Goal: Task Accomplishment & Management: Complete application form

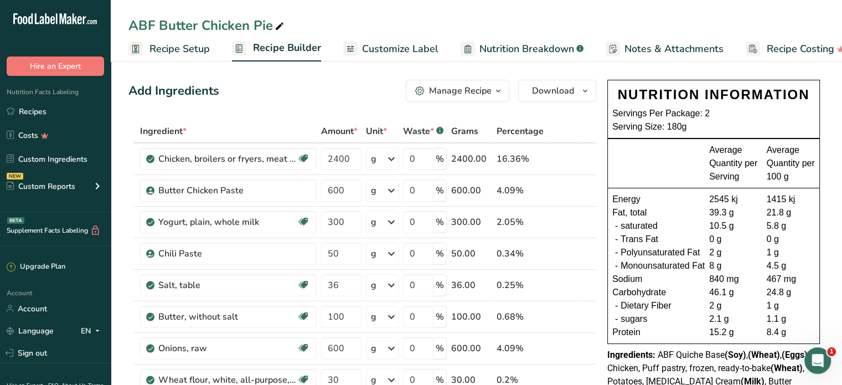
drag, startPoint x: 44, startPoint y: 109, endPoint x: 268, endPoint y: 91, distance: 224.0
click at [44, 109] on link "Recipes" at bounding box center [55, 111] width 111 height 21
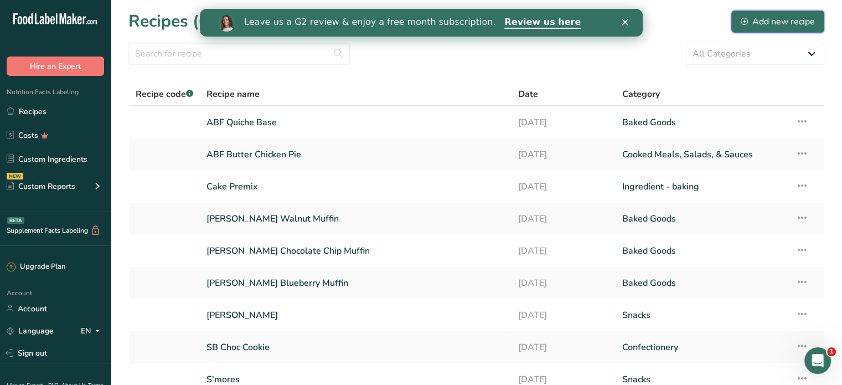
click at [801, 26] on div "Add new recipe" at bounding box center [778, 21] width 74 height 13
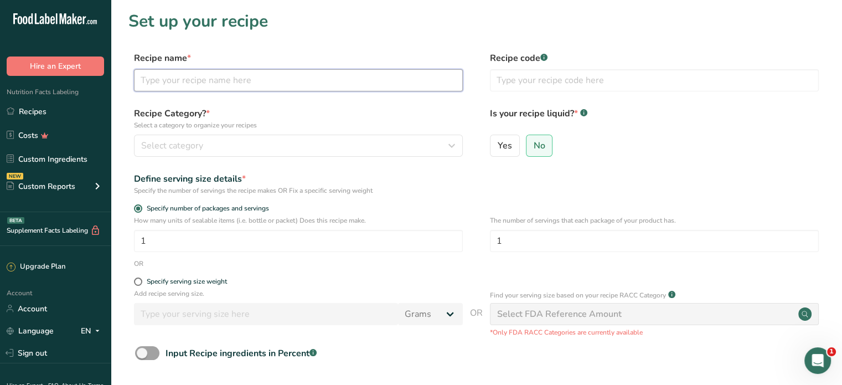
click at [250, 87] on input "text" at bounding box center [298, 80] width 329 height 22
type input "Garlic Breadsticks"
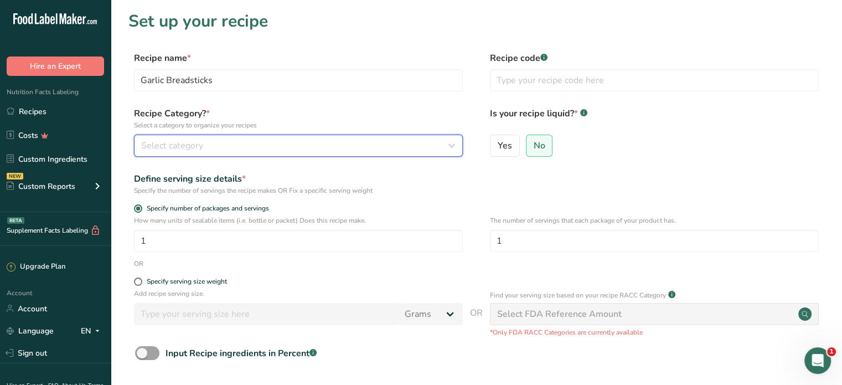
click at [299, 150] on div "Select category" at bounding box center [295, 145] width 308 height 13
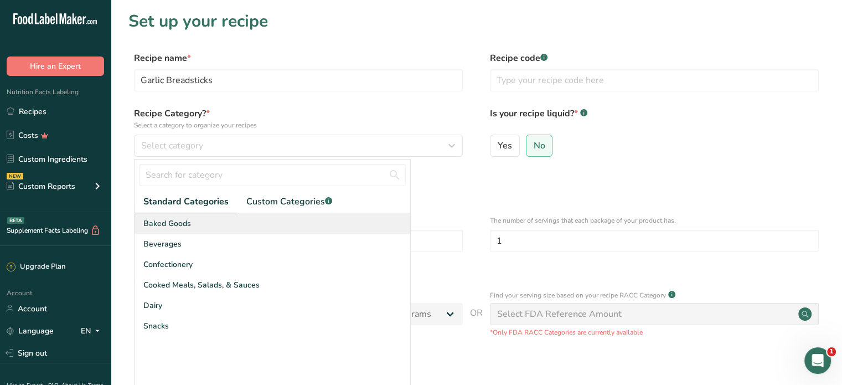
click at [243, 227] on div "Baked Goods" at bounding box center [273, 223] width 276 height 20
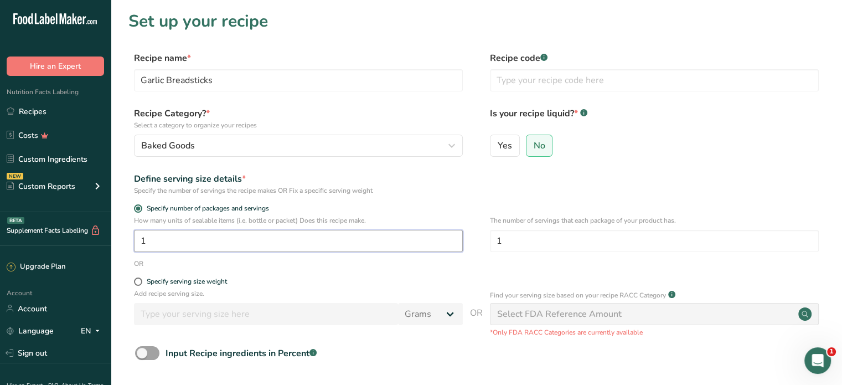
click at [209, 237] on input "1" at bounding box center [298, 241] width 329 height 22
drag, startPoint x: 168, startPoint y: 238, endPoint x: 107, endPoint y: 239, distance: 61.5
click at [107, 239] on div ".a-20{fill:#fff;} Hire an Expert Nutrition Facts Labeling Recipes Costs Custom …" at bounding box center [421, 248] width 842 height 497
type input "1"
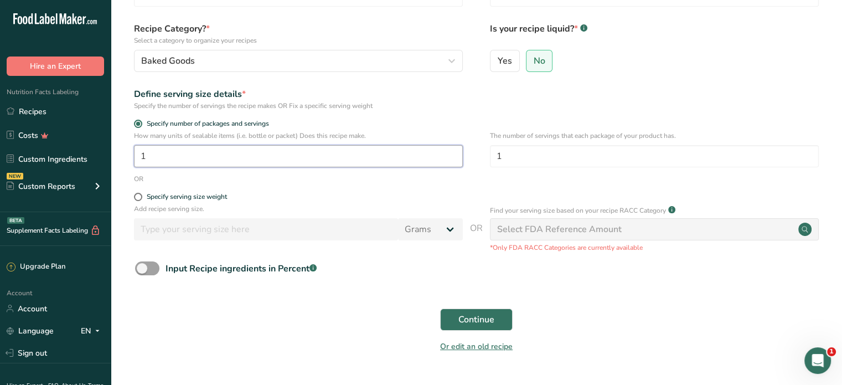
scroll to position [112, 0]
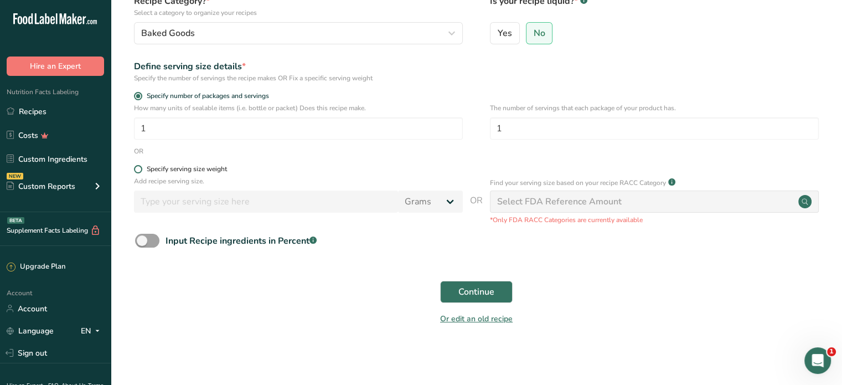
click at [141, 169] on span at bounding box center [138, 169] width 8 height 8
click at [141, 169] on input "Specify serving size weight" at bounding box center [137, 169] width 7 height 7
radio input "true"
radio input "false"
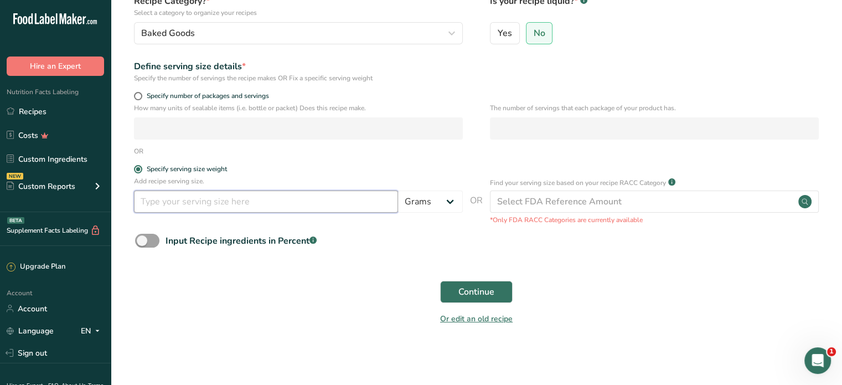
click at [173, 202] on input "number" at bounding box center [266, 202] width 264 height 22
click at [135, 94] on span at bounding box center [138, 96] width 8 height 8
click at [135, 94] on input "Specify number of packages and servings" at bounding box center [137, 95] width 7 height 7
radio input "true"
radio input "false"
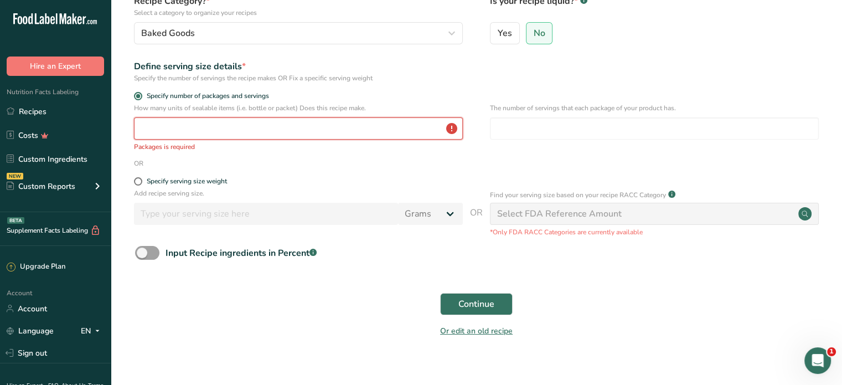
click at [213, 130] on input "number" at bounding box center [298, 128] width 329 height 22
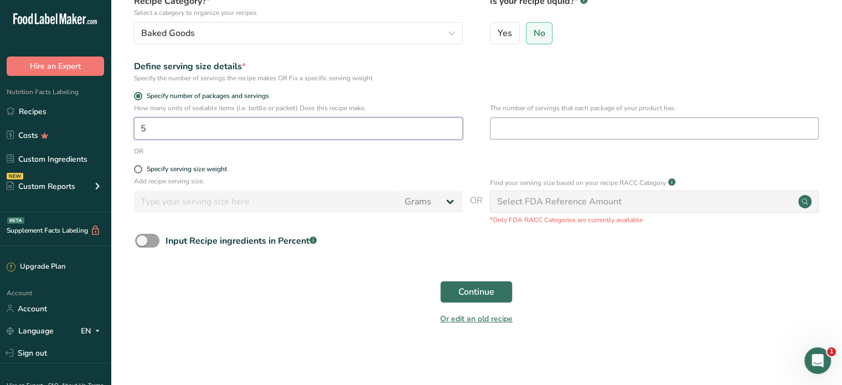
type input "5"
click at [547, 125] on input "number" at bounding box center [654, 128] width 329 height 22
type input "3"
click at [467, 294] on span "Continue" at bounding box center [477, 291] width 36 height 13
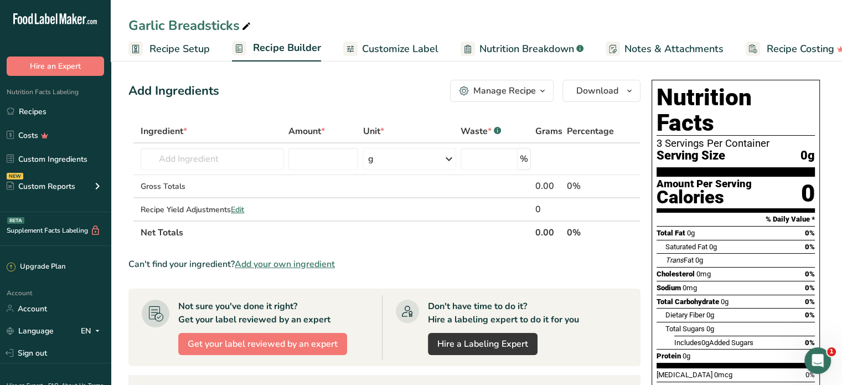
click at [419, 47] on span "Customize Label" at bounding box center [400, 49] width 76 height 15
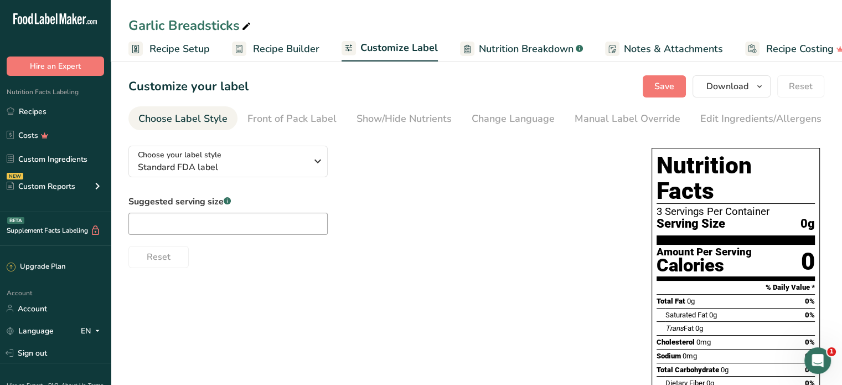
scroll to position [0, 20]
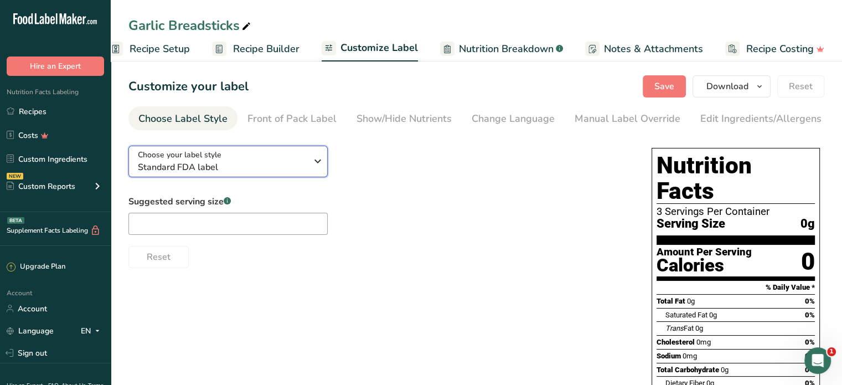
click at [227, 166] on span "Standard FDA label" at bounding box center [222, 167] width 169 height 13
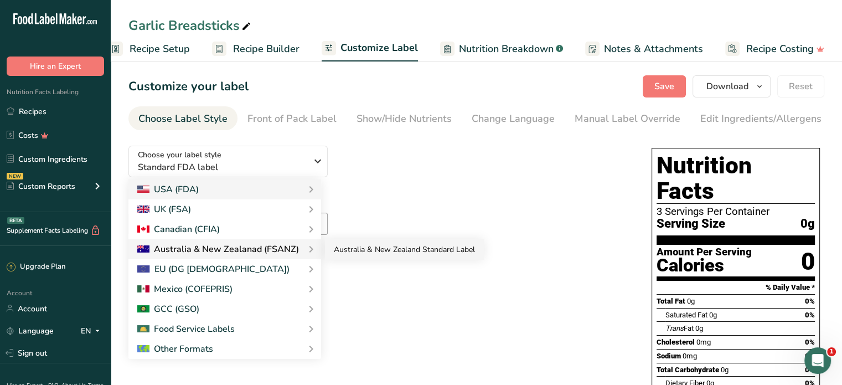
click at [338, 254] on link "Australia & New Zealand Standard Label" at bounding box center [404, 249] width 159 height 20
checkbox input "false"
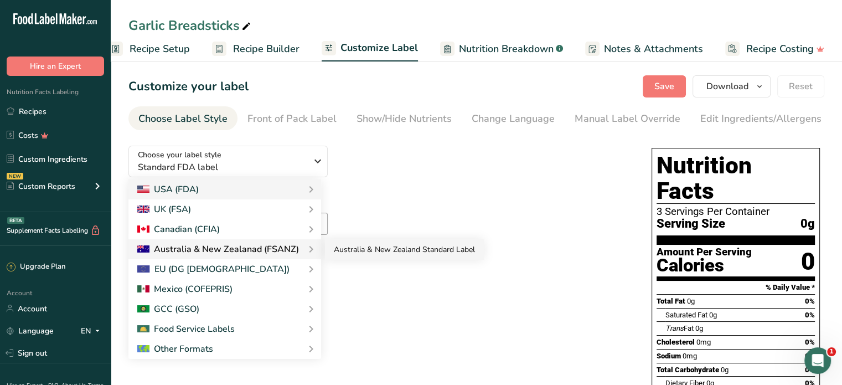
checkbox input "false"
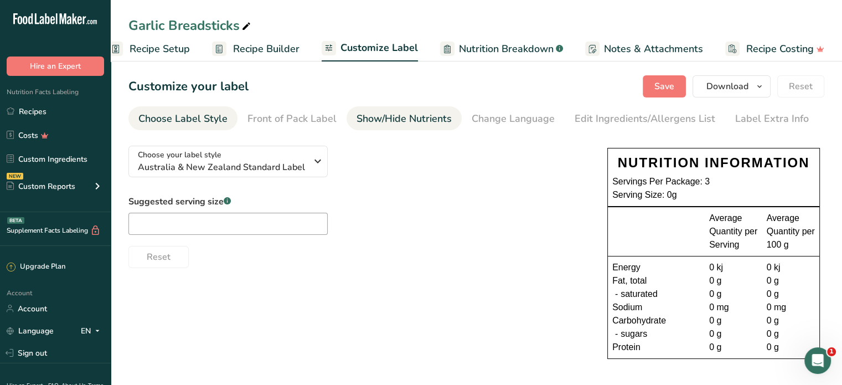
click at [394, 119] on div "Show/Hide Nutrients" at bounding box center [404, 118] width 95 height 15
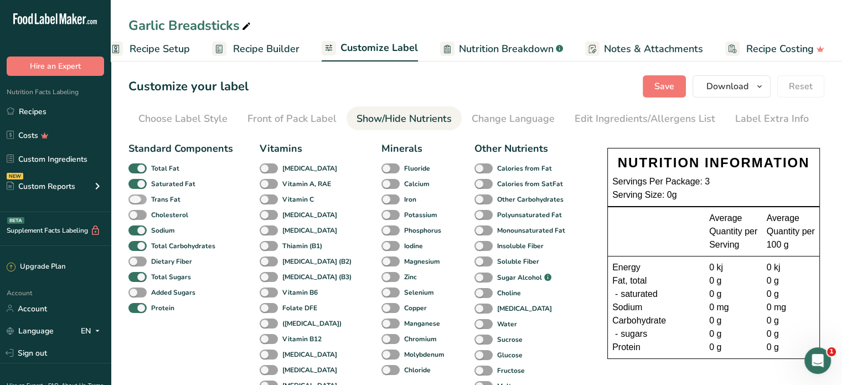
click at [144, 199] on span at bounding box center [137, 199] width 18 height 11
click at [136, 199] on input "Trans Fat" at bounding box center [131, 199] width 7 height 7
checkbox input "true"
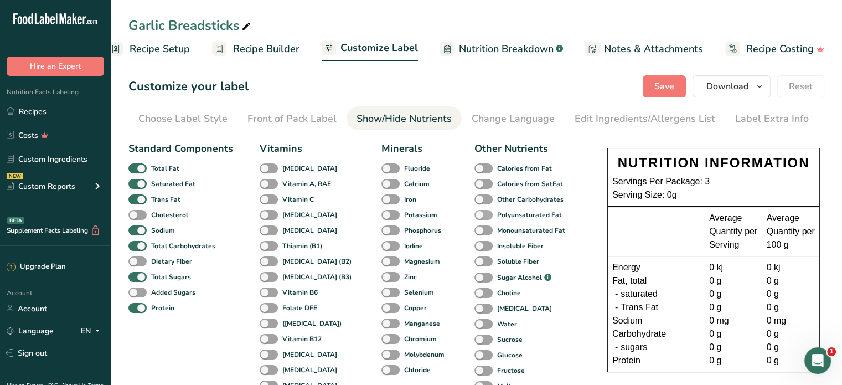
click at [475, 217] on span at bounding box center [484, 215] width 18 height 11
click at [475, 217] on input "Polyunsaturated Fat" at bounding box center [478, 214] width 7 height 7
checkbox input "true"
click at [475, 230] on span at bounding box center [484, 230] width 18 height 11
click at [475, 230] on input "Monounsaturated Fat" at bounding box center [478, 230] width 7 height 7
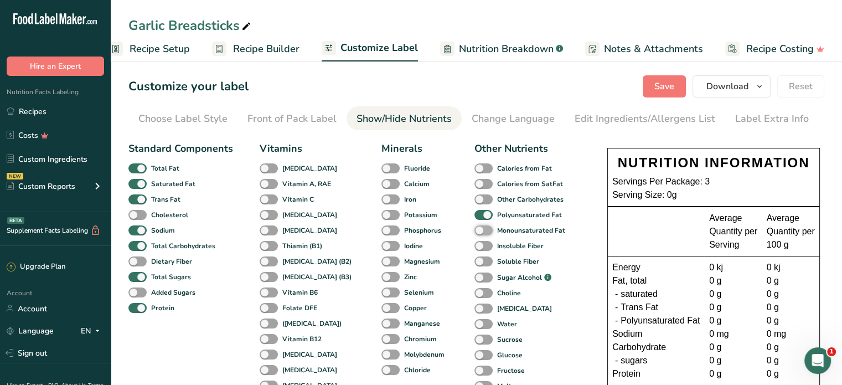
checkbox input "true"
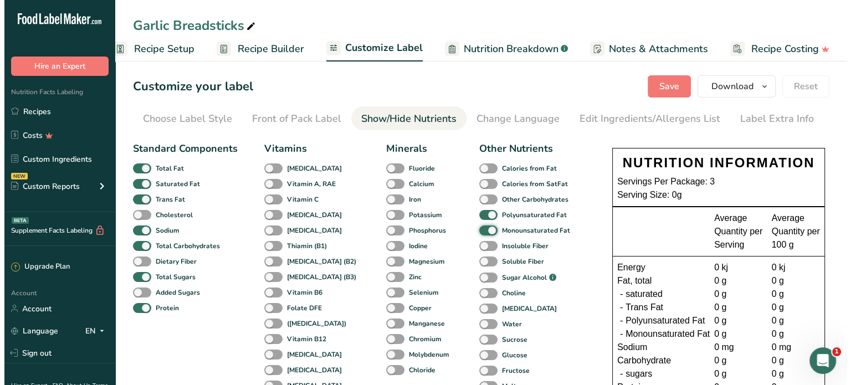
scroll to position [55, 0]
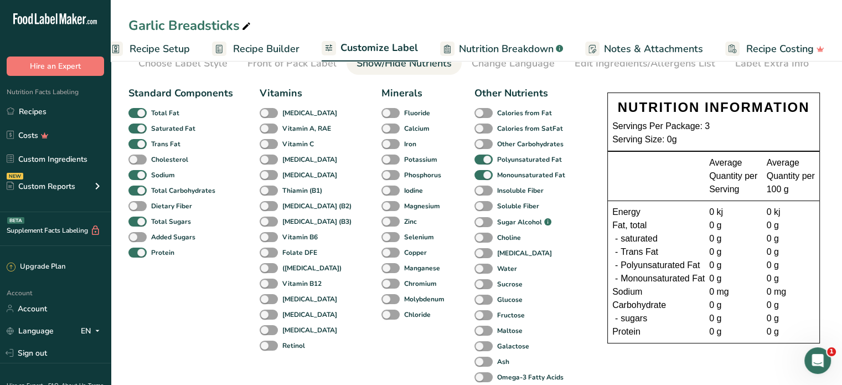
drag, startPoint x: 145, startPoint y: 203, endPoint x: 186, endPoint y: 173, distance: 50.6
click at [143, 204] on span at bounding box center [137, 206] width 18 height 11
click at [136, 204] on input "Dietary Fiber" at bounding box center [131, 205] width 7 height 7
checkbox input "true"
click at [240, 50] on span "Recipe Builder" at bounding box center [266, 49] width 66 height 15
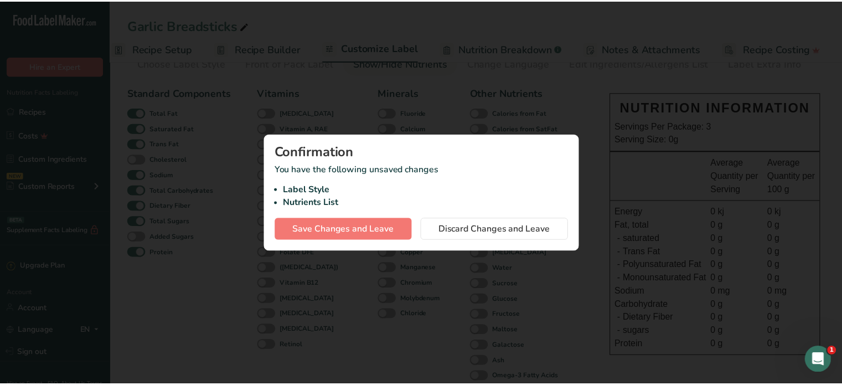
scroll to position [0, 12]
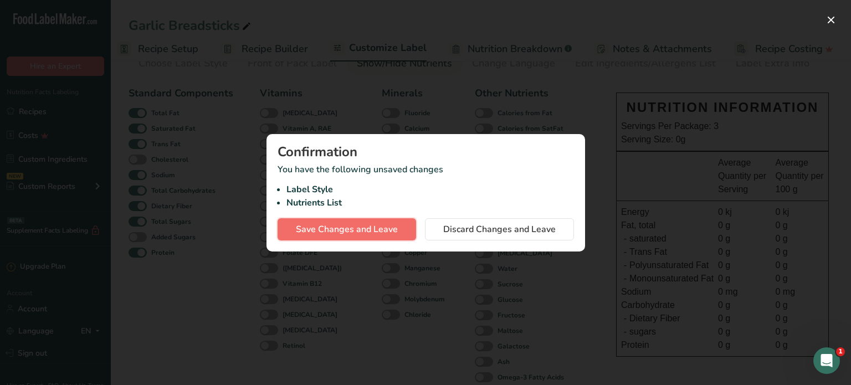
click at [347, 230] on span "Save Changes and Leave" at bounding box center [347, 229] width 102 height 13
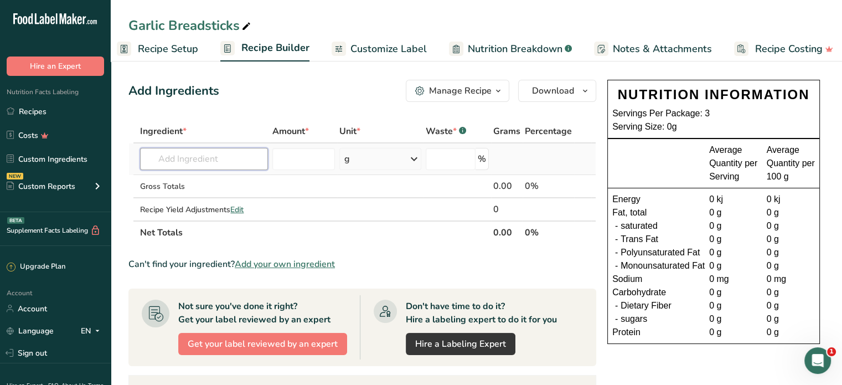
click at [191, 160] on input "text" at bounding box center [203, 159] width 127 height 22
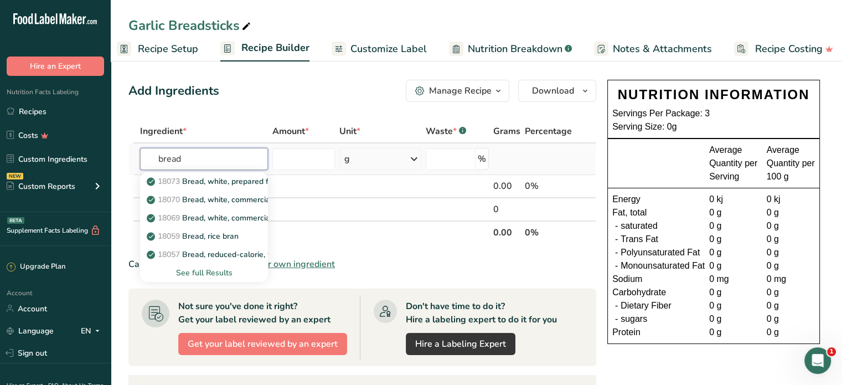
type input "bread"
click at [203, 269] on div "See full Results" at bounding box center [204, 273] width 110 height 12
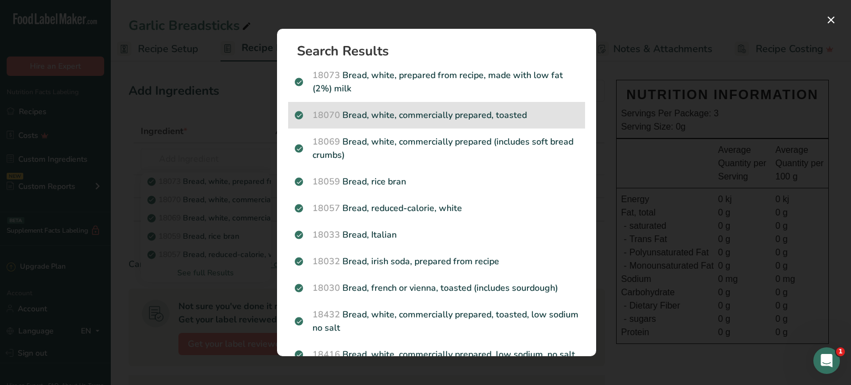
click at [449, 117] on p "18070 Bread, white, commercially prepared, toasted" at bounding box center [437, 115] width 284 height 13
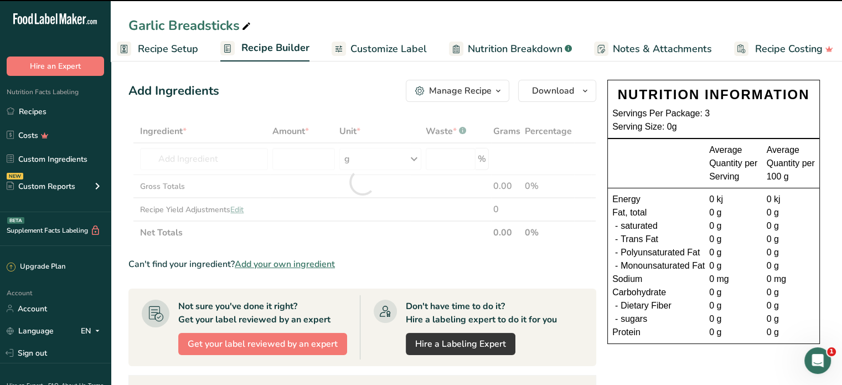
type input "0"
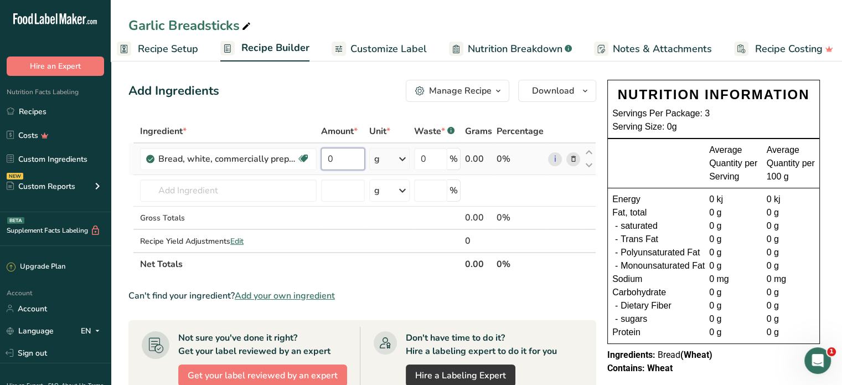
drag, startPoint x: 332, startPoint y: 160, endPoint x: 322, endPoint y: 159, distance: 10.0
click at [322, 159] on input "0" at bounding box center [343, 159] width 44 height 22
type input "1000"
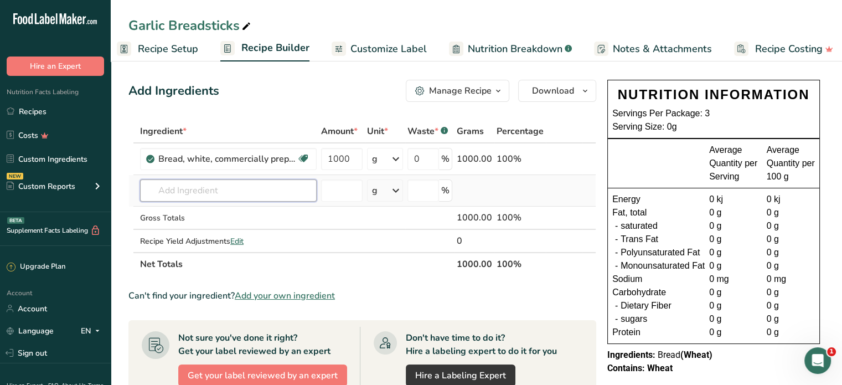
click at [247, 192] on div "Ingredient * Amount * Unit * Waste * .a-a{fill:#347362;}.b-a{fill:#fff;} Grams …" at bounding box center [362, 198] width 468 height 156
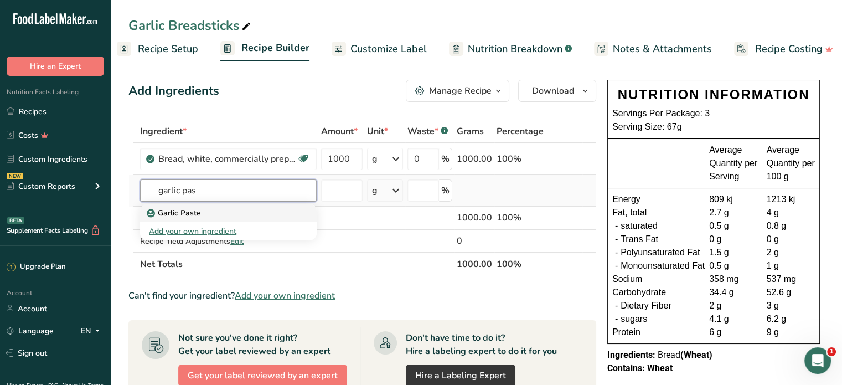
type input "garlic pas"
click at [183, 218] on link "Garlic Paste" at bounding box center [228, 213] width 177 height 18
type input "Garlic Paste"
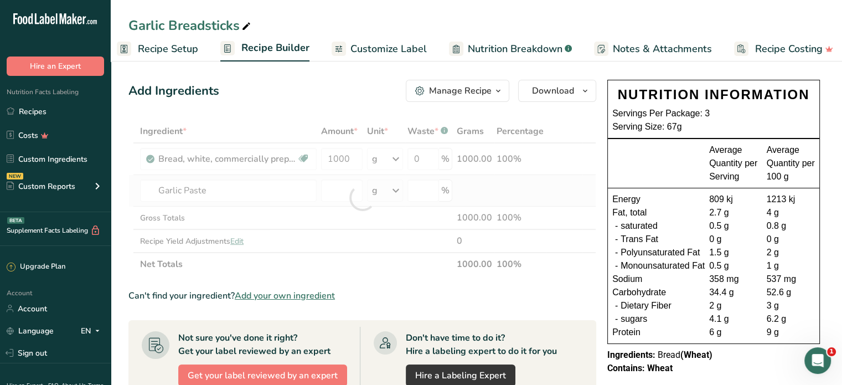
click at [183, 218] on div at bounding box center [362, 198] width 468 height 156
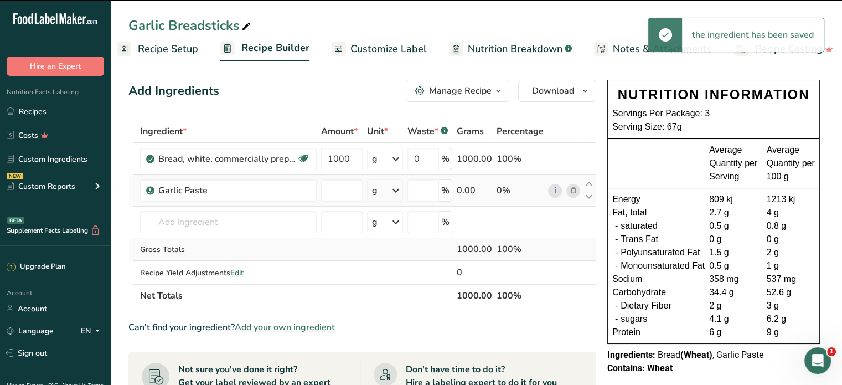
type input "0"
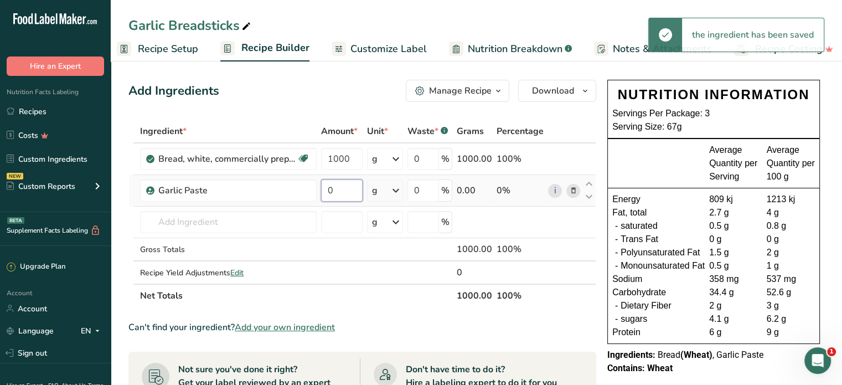
drag, startPoint x: 338, startPoint y: 190, endPoint x: 326, endPoint y: 184, distance: 13.4
click at [326, 184] on input "0" at bounding box center [342, 190] width 42 height 22
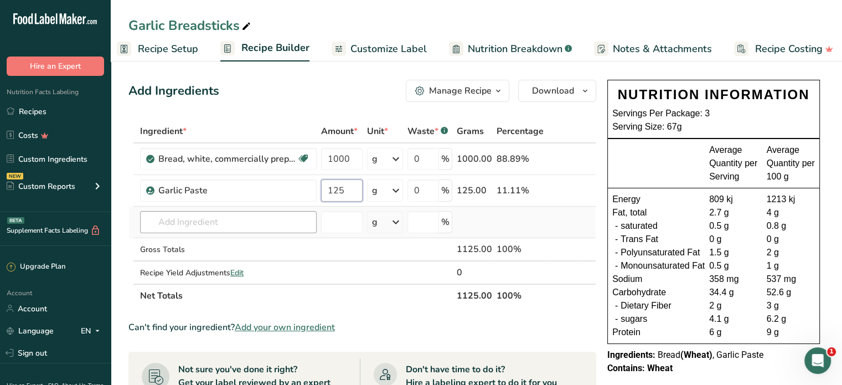
type input "125"
click at [227, 221] on div "Ingredient * Amount * Unit * Waste * .a-a{fill:#347362;}.b-a{fill:#fff;} Grams …" at bounding box center [362, 214] width 468 height 188
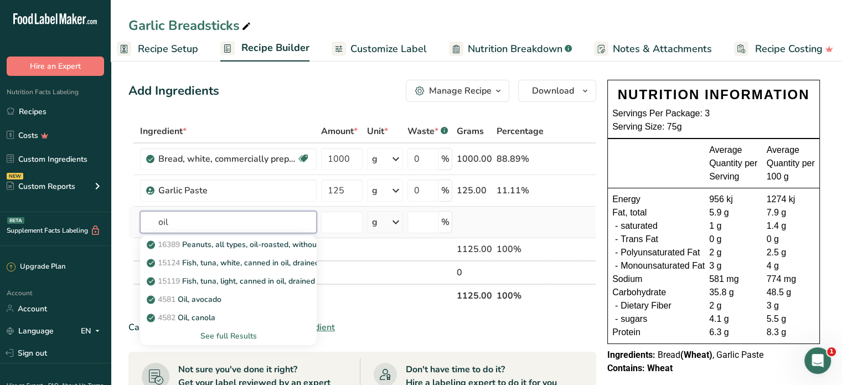
type input "oil"
click at [246, 337] on div "See full Results" at bounding box center [228, 336] width 159 height 12
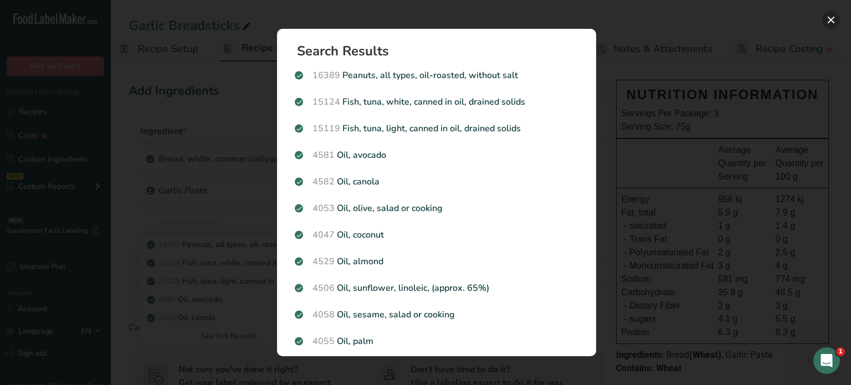
click at [830, 23] on button "Search results modal" at bounding box center [831, 20] width 18 height 18
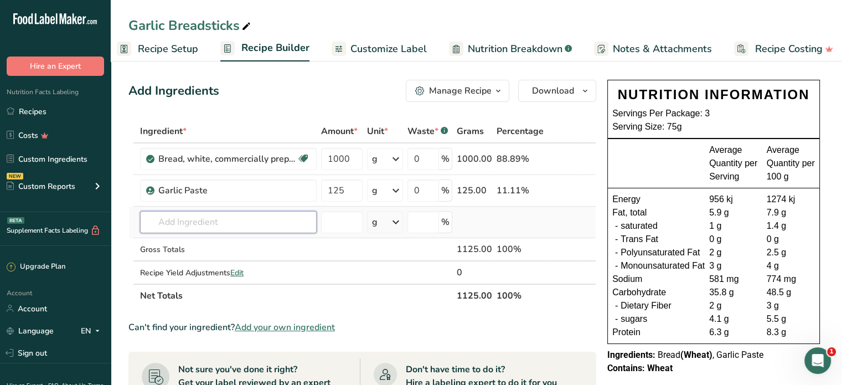
click at [175, 219] on input "text" at bounding box center [228, 222] width 177 height 22
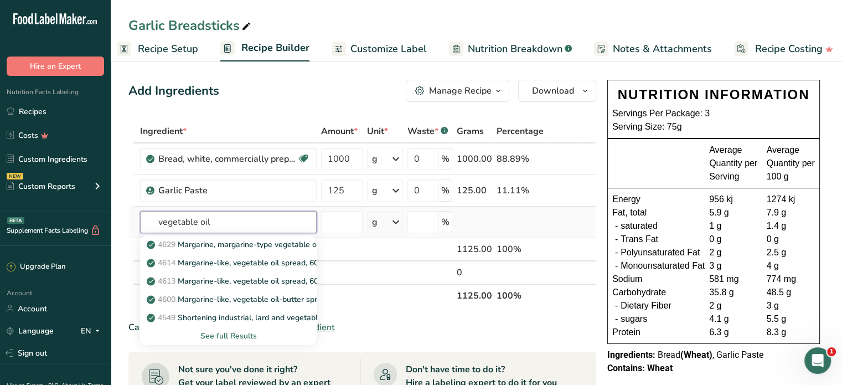
type input "vegetable oil"
click at [231, 338] on div "See full Results" at bounding box center [228, 336] width 159 height 12
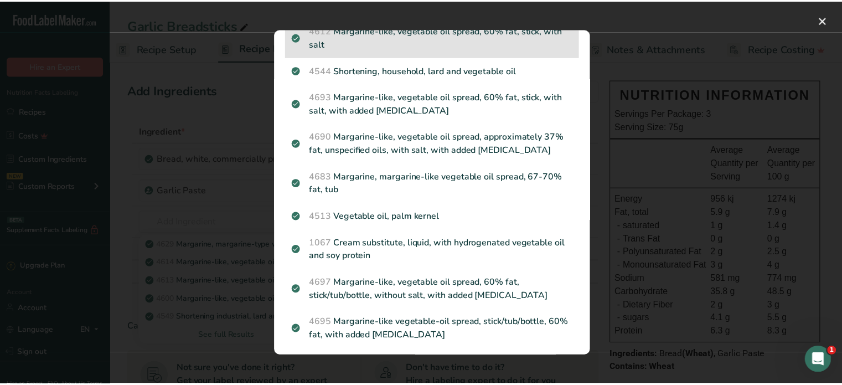
scroll to position [388, 0]
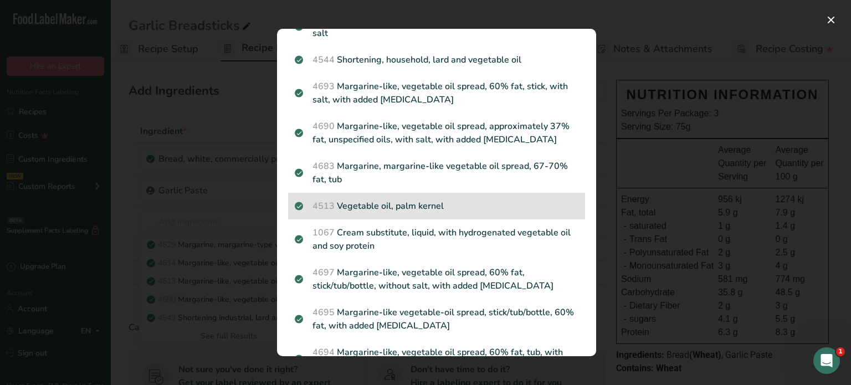
click at [426, 213] on p "4513 Vegetable oil, palm kernel" at bounding box center [437, 205] width 284 height 13
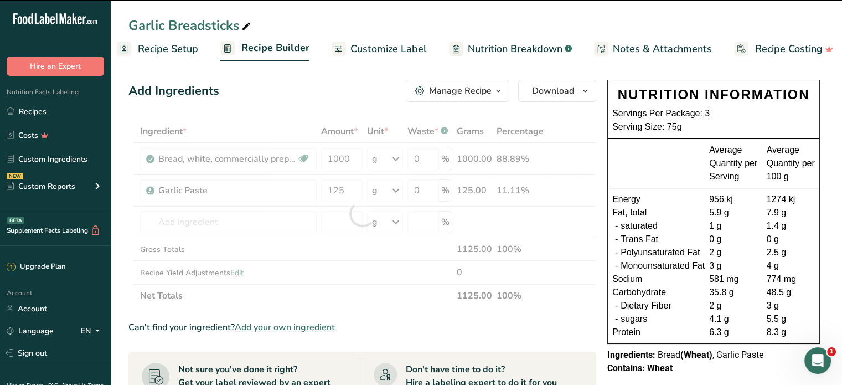
type input "0"
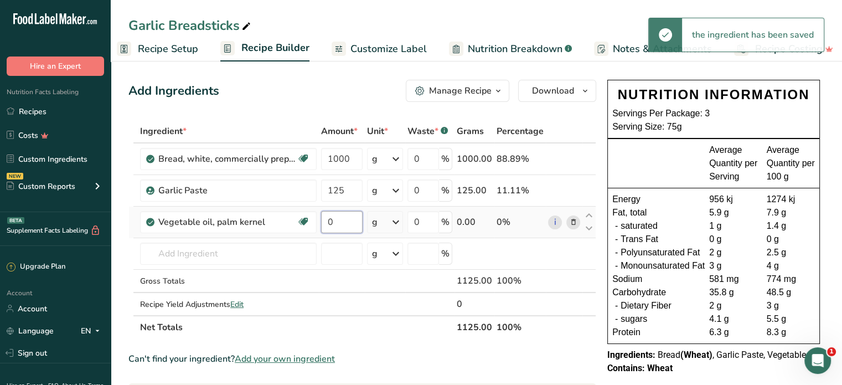
drag, startPoint x: 336, startPoint y: 217, endPoint x: 321, endPoint y: 221, distance: 16.0
click at [321, 221] on input "0" at bounding box center [342, 222] width 42 height 22
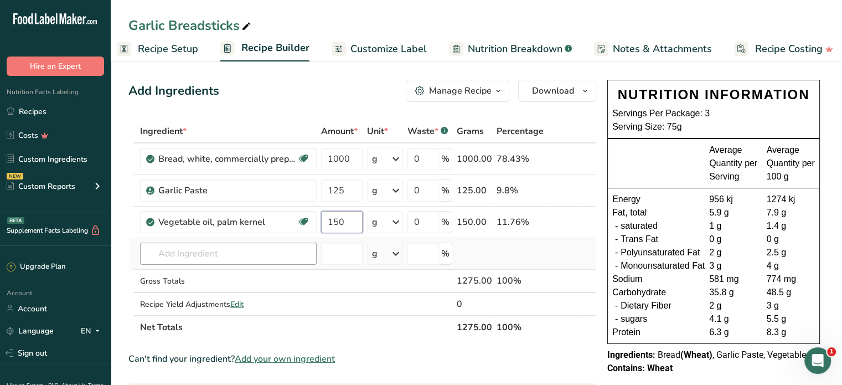
type input "150"
click at [190, 243] on div "Ingredient * Amount * Unit * Waste * .a-a{fill:#347362;}.b-a{fill:#fff;} Grams …" at bounding box center [362, 229] width 468 height 219
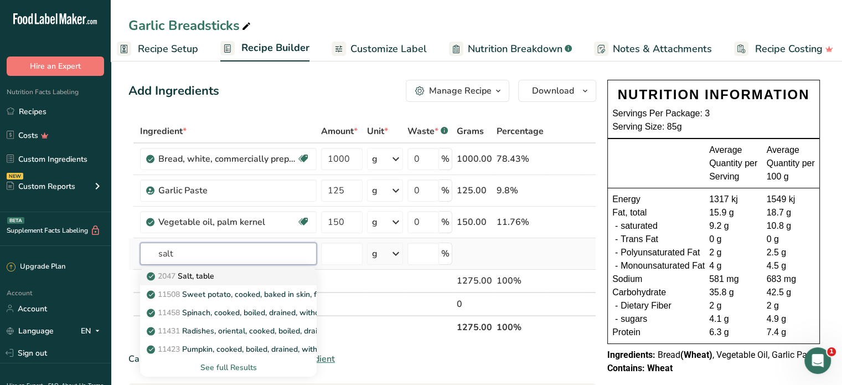
type input "salt"
click at [217, 284] on link "2047 Salt, table" at bounding box center [228, 276] width 177 height 18
type input "Salt, table"
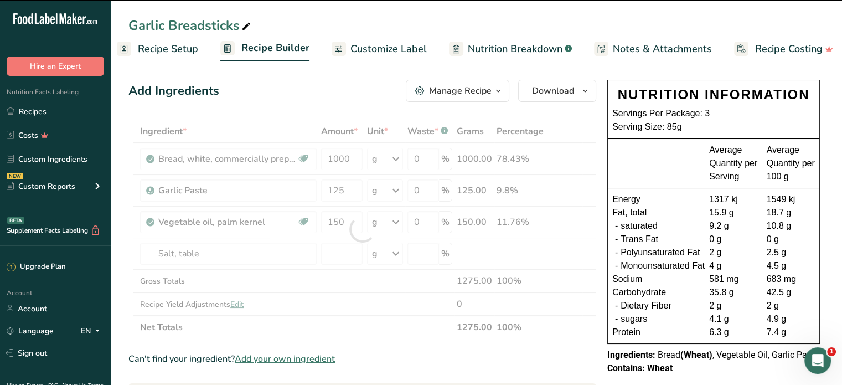
type input "0"
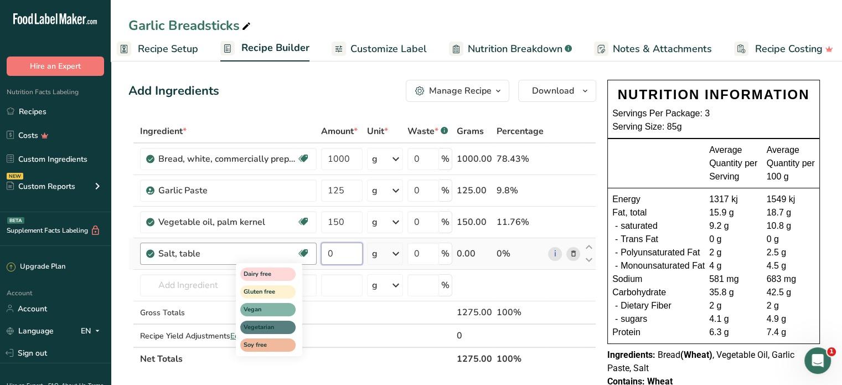
drag, startPoint x: 333, startPoint y: 252, endPoint x: 309, endPoint y: 253, distance: 24.4
click at [309, 253] on tr "Salt, table Dairy free Gluten free Vegan Vegetarian Soy free 0 g Portions 1 tsp…" at bounding box center [362, 254] width 467 height 32
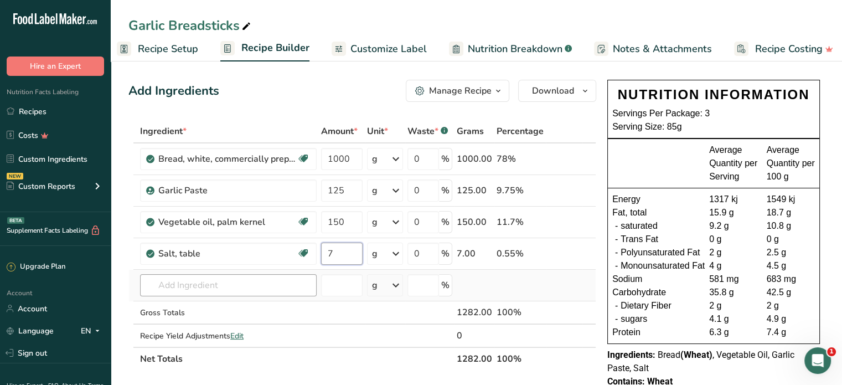
type input "7"
click at [210, 287] on div "Ingredient * Amount * Unit * Waste * .a-a{fill:#347362;}.b-a{fill:#fff;} Grams …" at bounding box center [362, 245] width 468 height 251
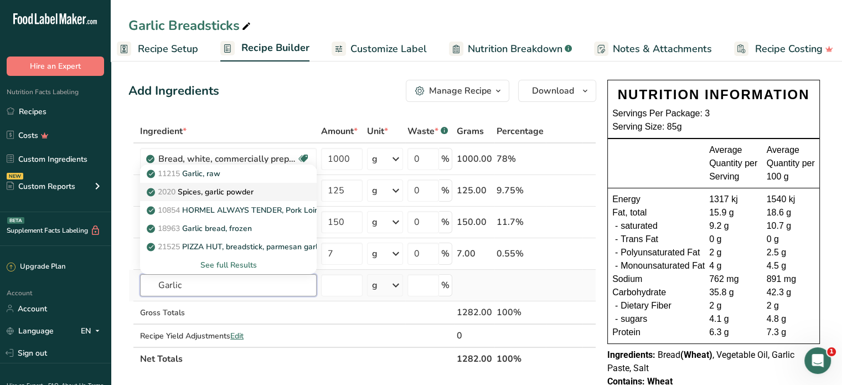
type input "Garlic"
click at [244, 191] on p "2020 Spices, garlic powder" at bounding box center [201, 192] width 105 height 12
type input "Spices, garlic powder"
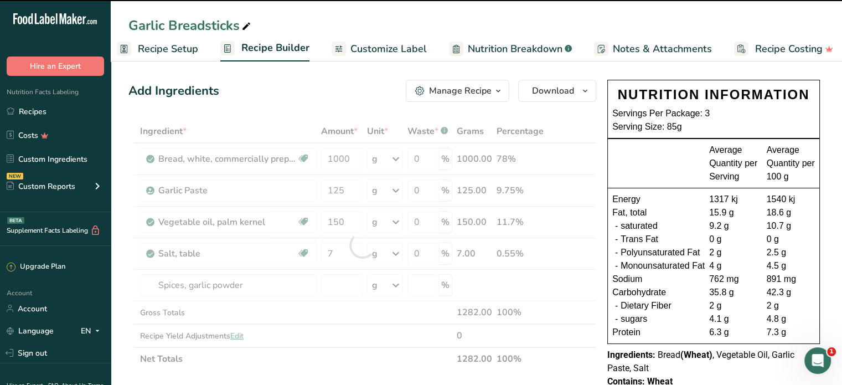
type input "0"
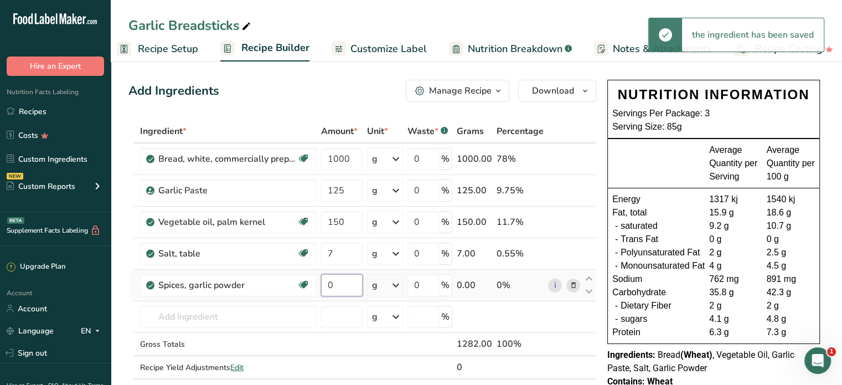
drag, startPoint x: 320, startPoint y: 282, endPoint x: 330, endPoint y: 283, distance: 9.5
click at [320, 284] on td "0" at bounding box center [342, 286] width 46 height 32
click at [336, 281] on input "0" at bounding box center [342, 285] width 42 height 22
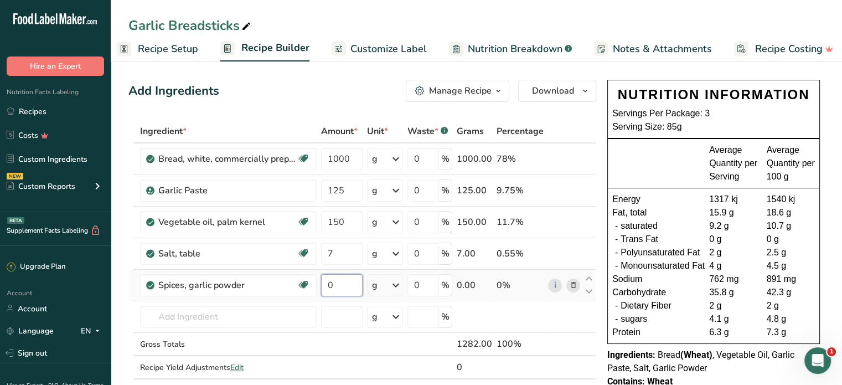
drag, startPoint x: 336, startPoint y: 281, endPoint x: 327, endPoint y: 287, distance: 10.8
click at [327, 287] on input "0" at bounding box center [342, 285] width 42 height 22
type input "7"
click at [756, 190] on div "Energy 1317 kj 1540 kj Fat, total 15.9 g 18.6 g - saturated 9.2 g 10.7 g - Tran…" at bounding box center [714, 265] width 212 height 155
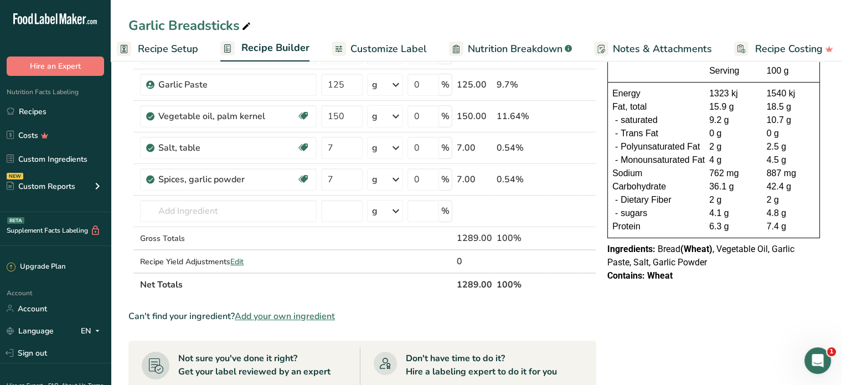
scroll to position [111, 0]
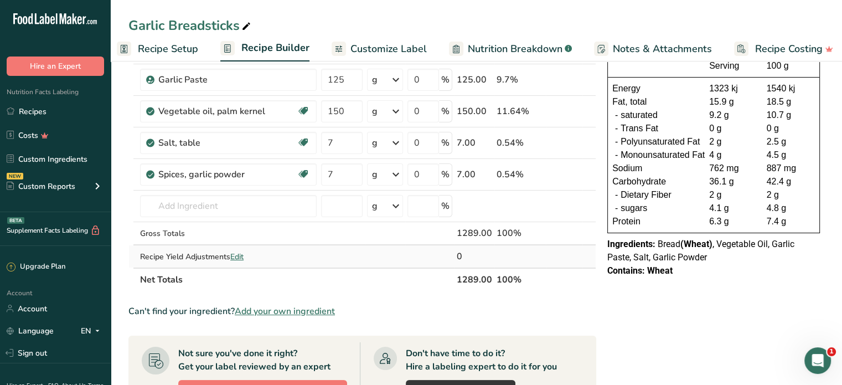
click at [241, 253] on span "Edit" at bounding box center [236, 256] width 13 height 11
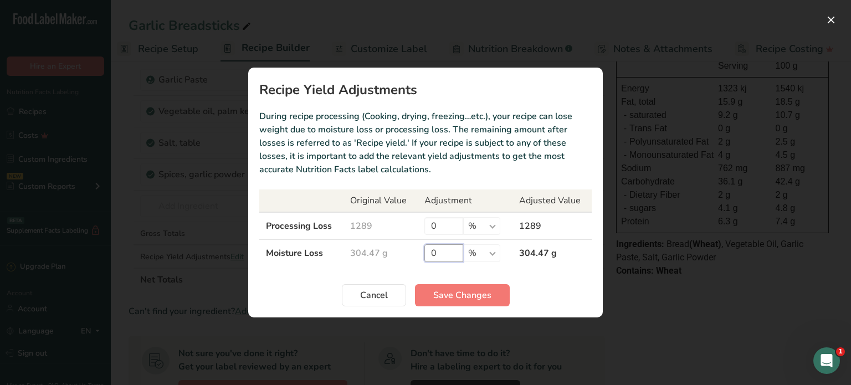
drag, startPoint x: 441, startPoint y: 253, endPoint x: 432, endPoint y: 254, distance: 9.6
click at [432, 254] on input "0" at bounding box center [443, 253] width 39 height 18
type input "10"
click at [469, 301] on span "Save Changes" at bounding box center [462, 295] width 58 height 13
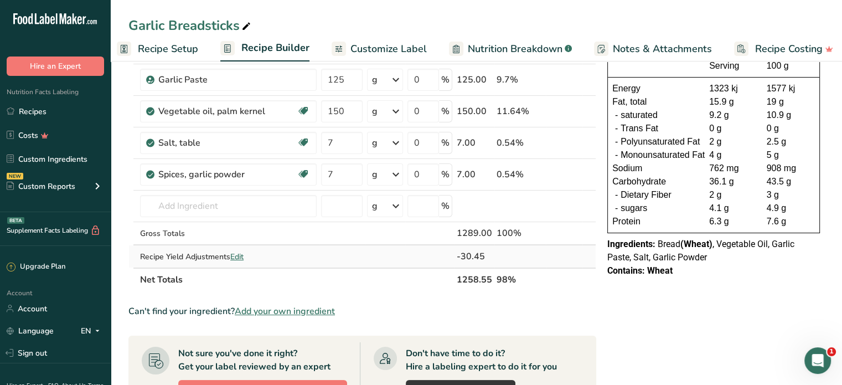
click at [241, 254] on span "Edit" at bounding box center [236, 256] width 13 height 11
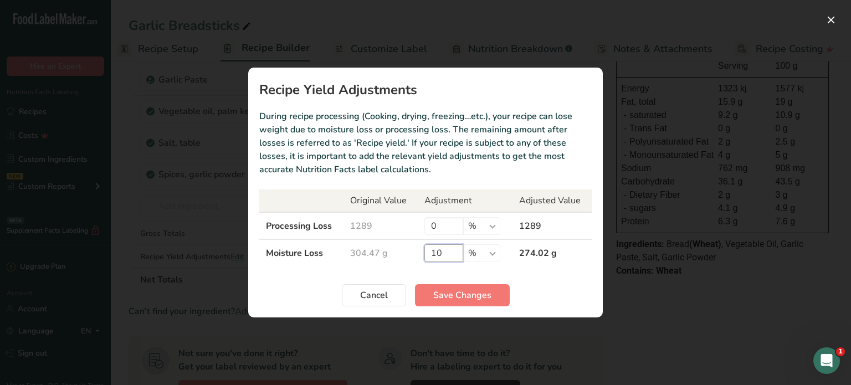
drag, startPoint x: 441, startPoint y: 254, endPoint x: 431, endPoint y: 256, distance: 10.1
click at [431, 256] on input "10" at bounding box center [443, 253] width 39 height 18
type input "20"
click at [456, 304] on button "Save Changes" at bounding box center [462, 295] width 95 height 22
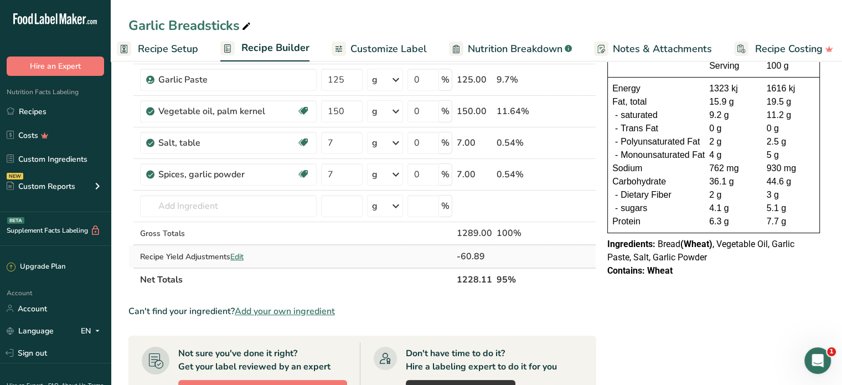
click at [236, 256] on span "Edit" at bounding box center [236, 256] width 13 height 11
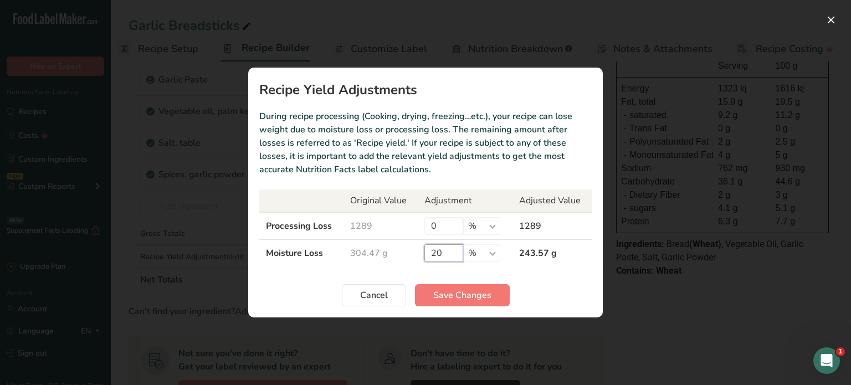
drag, startPoint x: 435, startPoint y: 251, endPoint x: 425, endPoint y: 254, distance: 10.3
click at [425, 254] on input "20" at bounding box center [443, 253] width 39 height 18
type input "50"
click at [479, 296] on span "Save Changes" at bounding box center [462, 295] width 58 height 13
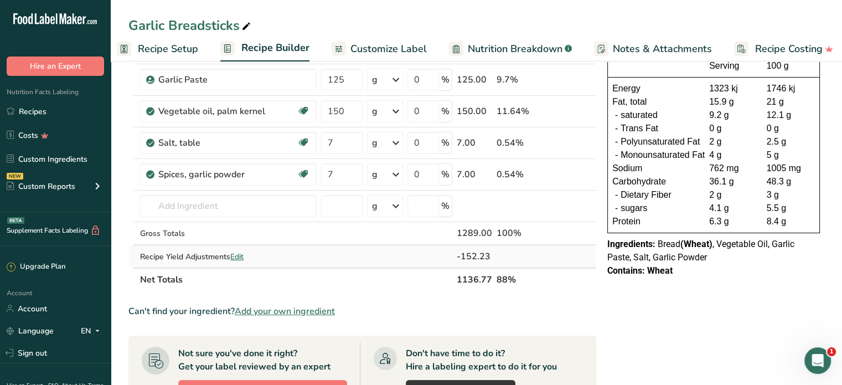
click at [237, 256] on span "Edit" at bounding box center [236, 256] width 13 height 11
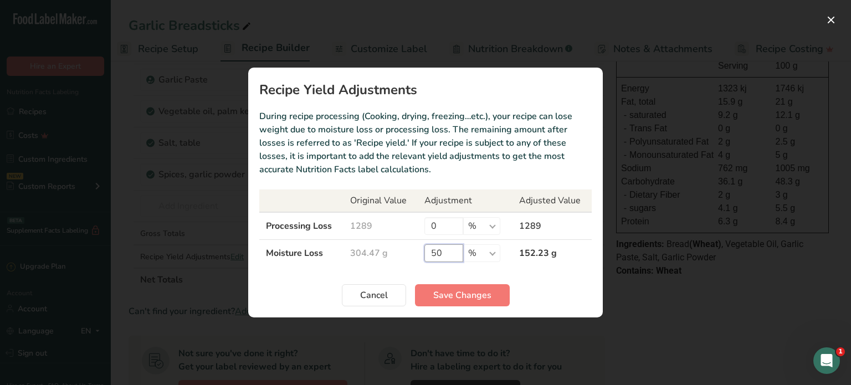
drag, startPoint x: 439, startPoint y: 252, endPoint x: 428, endPoint y: 253, distance: 10.6
click at [428, 253] on input "50" at bounding box center [443, 253] width 39 height 18
type input "70"
click at [461, 296] on span "Save Changes" at bounding box center [462, 295] width 58 height 13
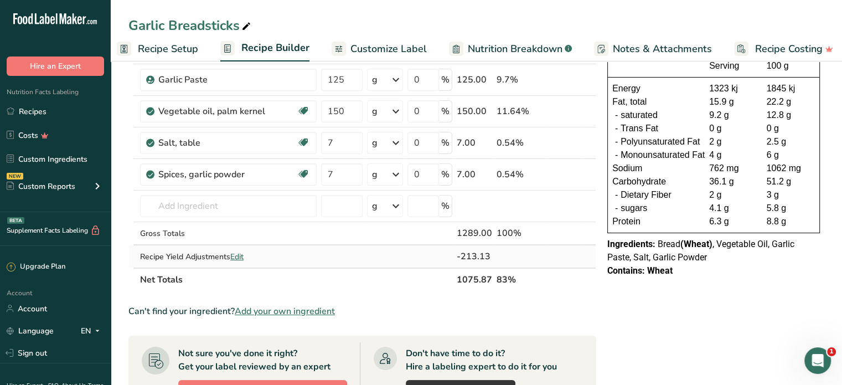
click at [236, 254] on span "Edit" at bounding box center [236, 256] width 13 height 11
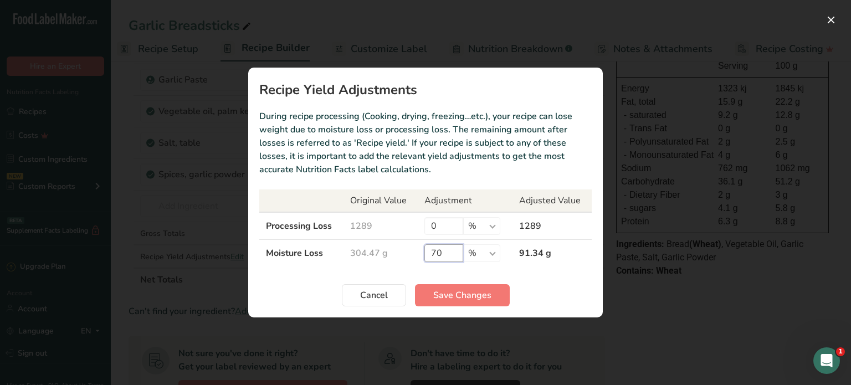
drag, startPoint x: 435, startPoint y: 250, endPoint x: 428, endPoint y: 252, distance: 8.1
click at [428, 252] on input "70" at bounding box center [443, 253] width 39 height 18
type input "80"
click at [461, 285] on button "Save Changes" at bounding box center [462, 295] width 95 height 22
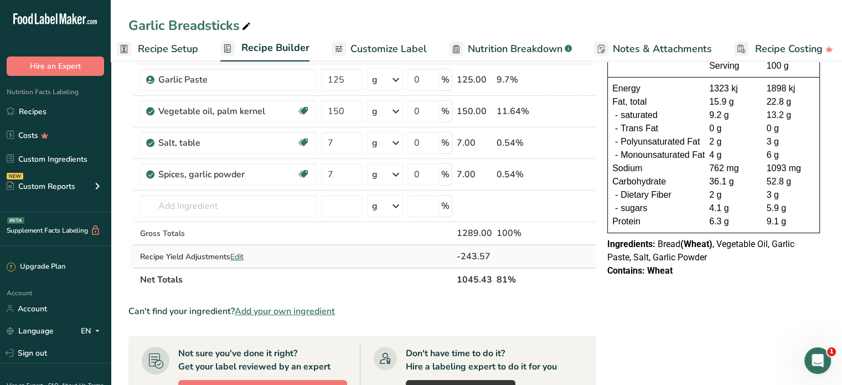
click at [243, 258] on span "Edit" at bounding box center [236, 256] width 13 height 11
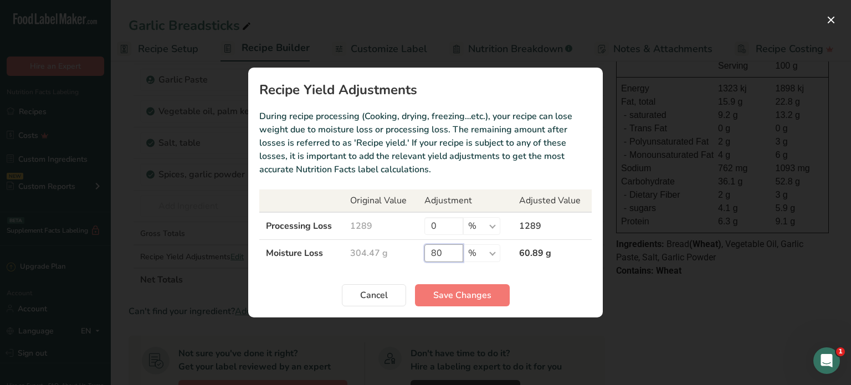
click at [423, 250] on td "80 % g kg mg mcg lb oz" at bounding box center [465, 253] width 95 height 27
type input "95"
click at [466, 292] on span "Save Changes" at bounding box center [462, 295] width 58 height 13
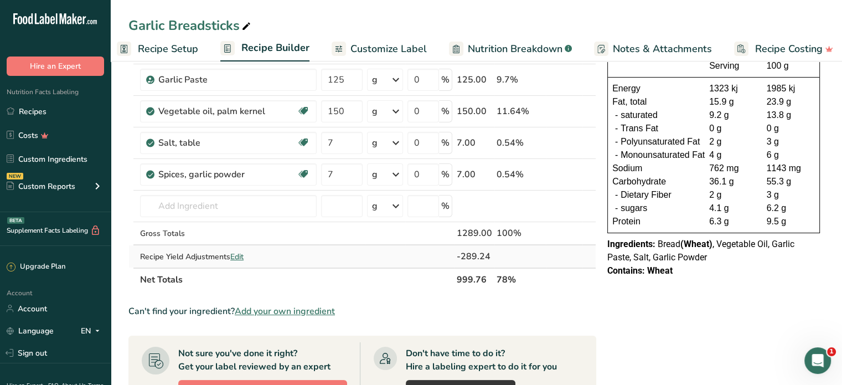
click at [240, 256] on span "Edit" at bounding box center [236, 256] width 13 height 11
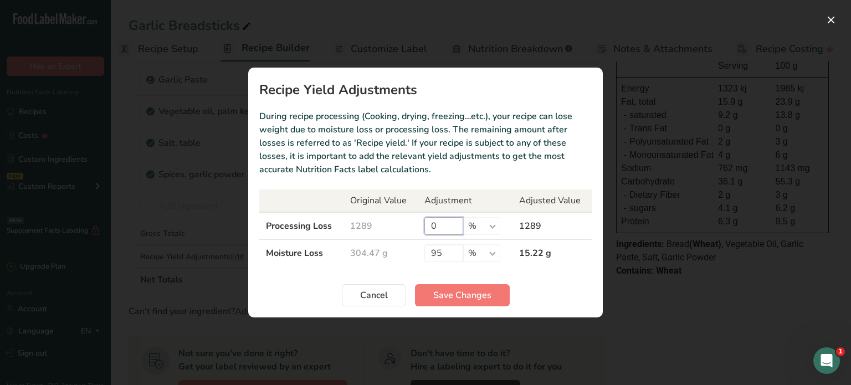
click at [435, 223] on input "0" at bounding box center [443, 226] width 39 height 18
type input "2"
click at [454, 292] on span "Save Changes" at bounding box center [462, 295] width 58 height 13
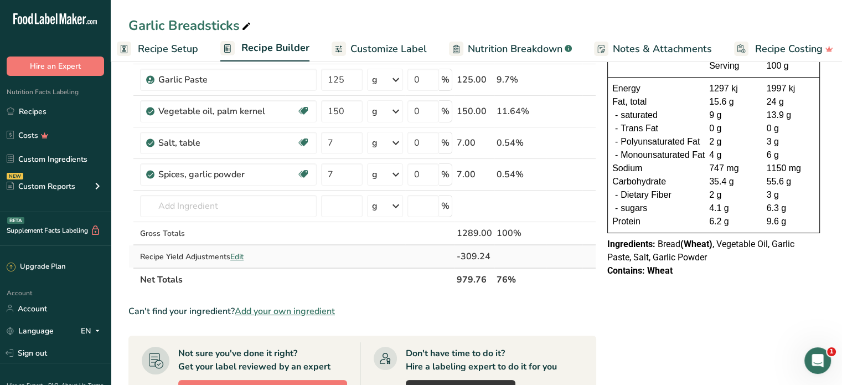
click at [243, 255] on span "Edit" at bounding box center [236, 256] width 13 height 11
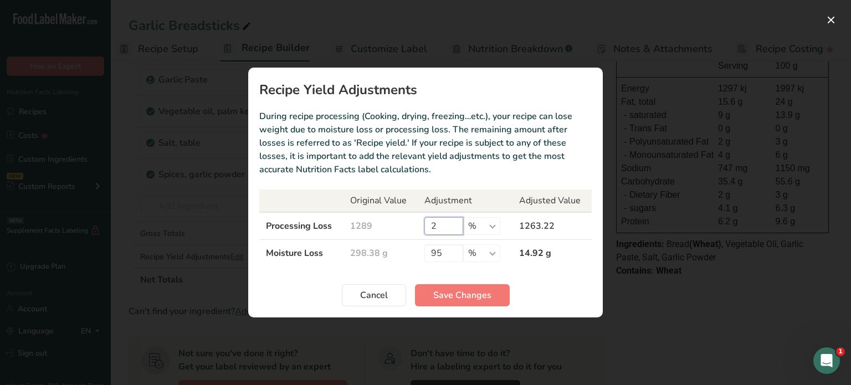
drag, startPoint x: 448, startPoint y: 223, endPoint x: 424, endPoint y: 228, distance: 24.3
click at [424, 228] on input "2" at bounding box center [443, 226] width 39 height 18
type input "5"
click at [465, 299] on span "Save Changes" at bounding box center [462, 295] width 58 height 13
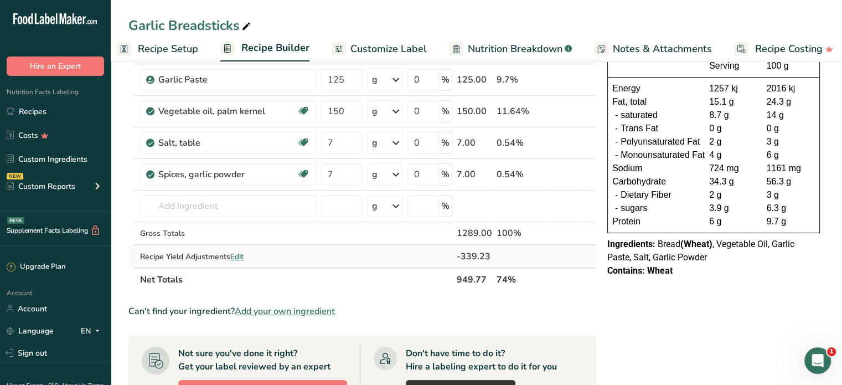
click at [243, 256] on span "Edit" at bounding box center [236, 256] width 13 height 11
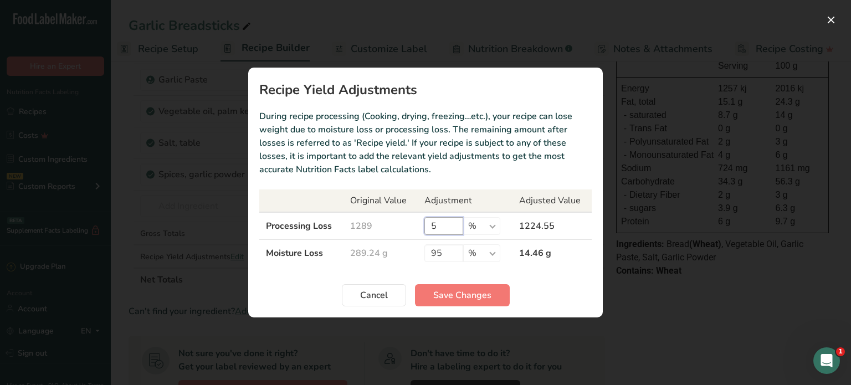
drag, startPoint x: 443, startPoint y: 227, endPoint x: 430, endPoint y: 228, distance: 13.3
click at [430, 228] on input "5" at bounding box center [443, 226] width 39 height 18
type input "10"
click at [489, 290] on span "Save Changes" at bounding box center [462, 295] width 58 height 13
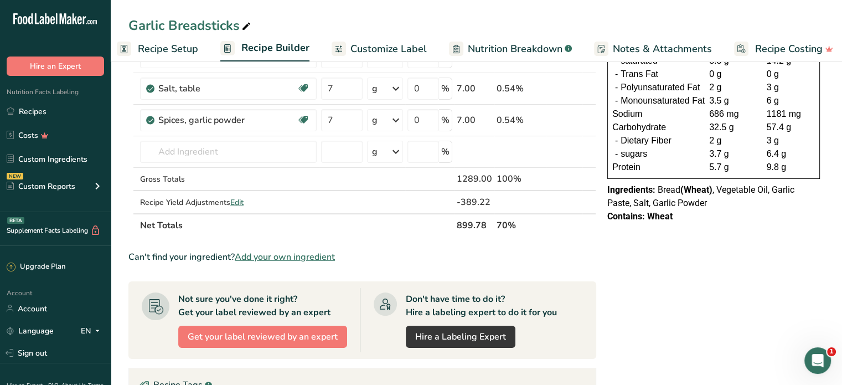
scroll to position [166, 0]
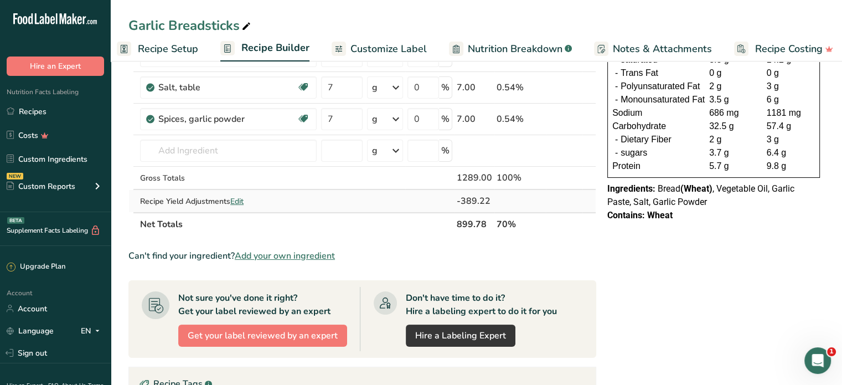
click at [236, 199] on span "Edit" at bounding box center [236, 201] width 13 height 11
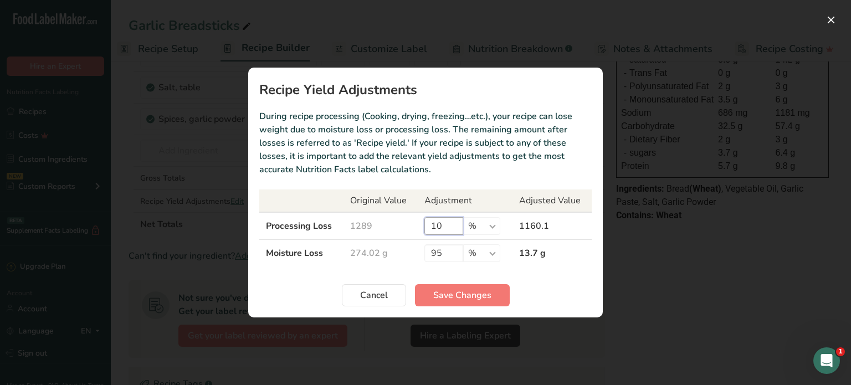
drag, startPoint x: 441, startPoint y: 223, endPoint x: 435, endPoint y: 225, distance: 6.5
click at [435, 225] on input "10" at bounding box center [443, 226] width 39 height 18
type input "15"
click at [470, 293] on span "Save Changes" at bounding box center [462, 295] width 58 height 13
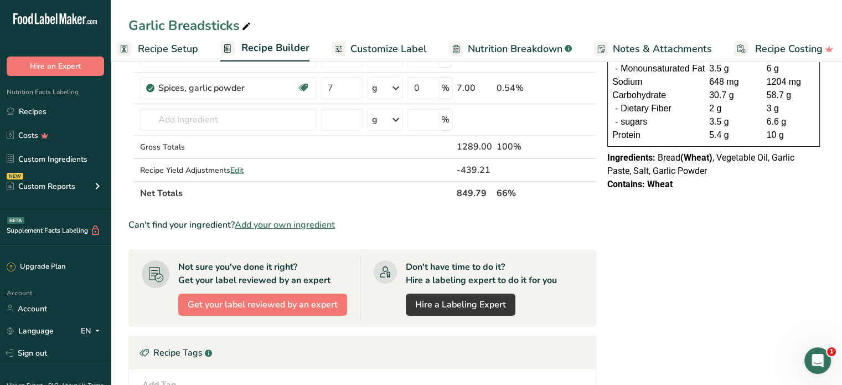
scroll to position [222, 0]
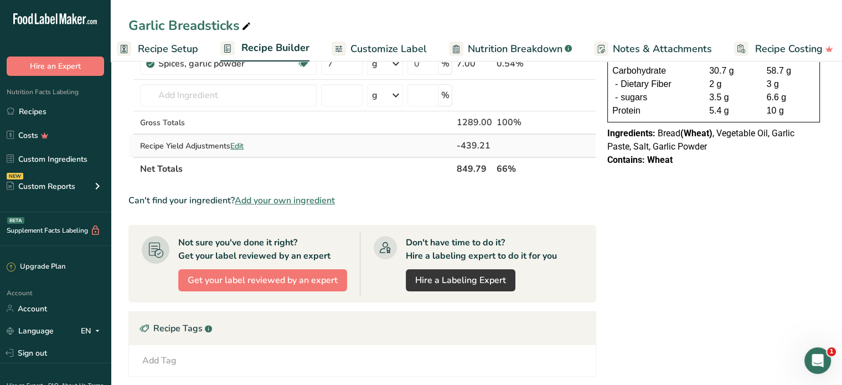
click at [240, 141] on span "Edit" at bounding box center [236, 146] width 13 height 11
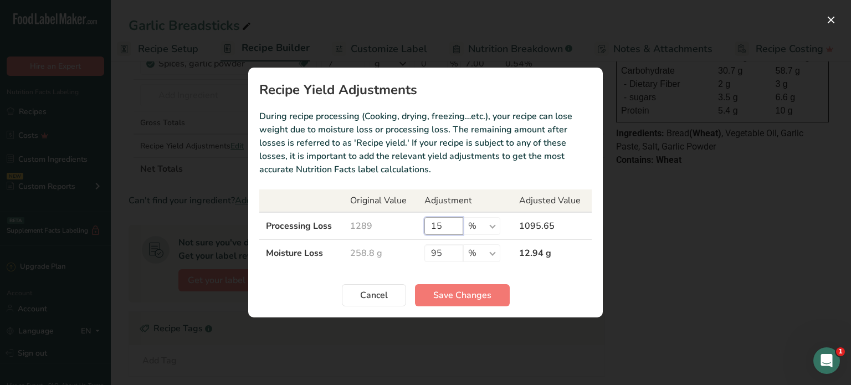
drag, startPoint x: 452, startPoint y: 227, endPoint x: 419, endPoint y: 230, distance: 33.9
click at [419, 230] on td "15 % g kg mg mcg lb oz" at bounding box center [465, 226] width 95 height 28
type input "20"
click at [443, 289] on span "Save Changes" at bounding box center [462, 295] width 58 height 13
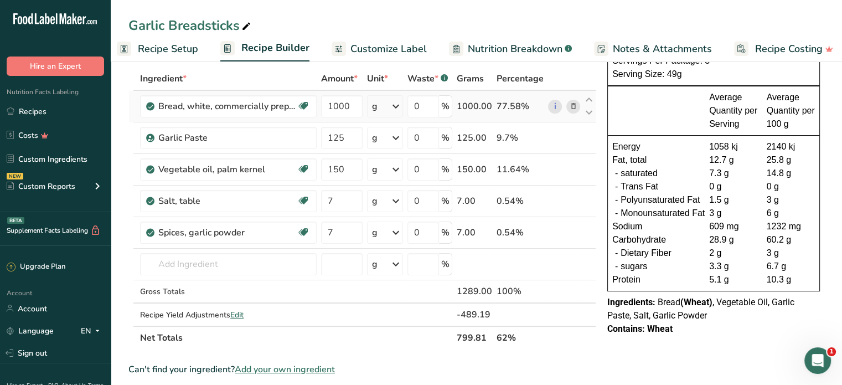
scroll to position [55, 0]
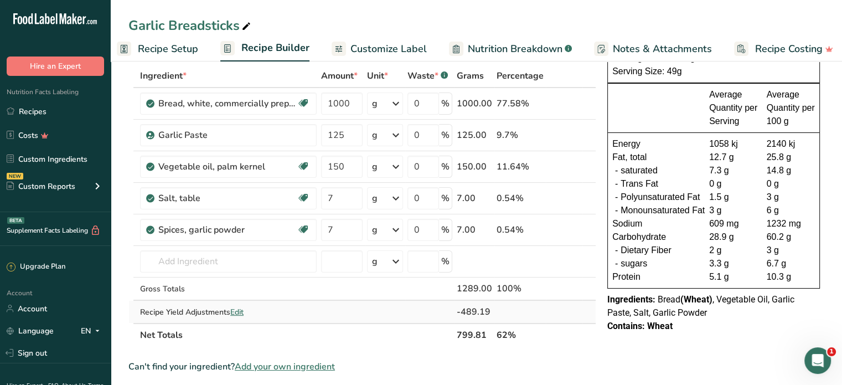
click at [243, 307] on span "Edit" at bounding box center [236, 312] width 13 height 11
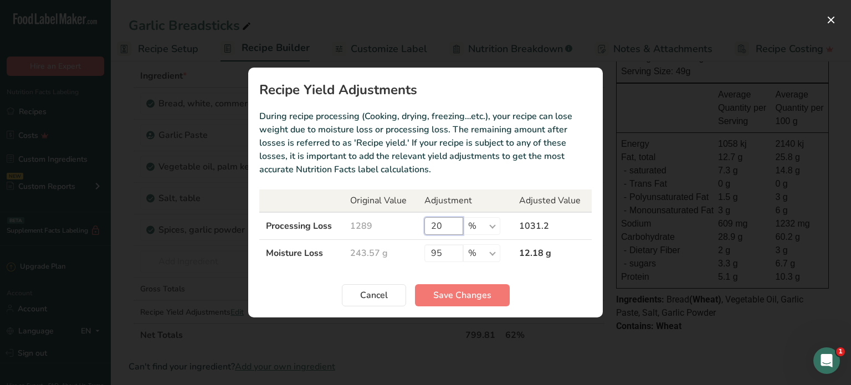
drag, startPoint x: 435, startPoint y: 224, endPoint x: 428, endPoint y: 228, distance: 7.9
click at [428, 228] on input "20" at bounding box center [443, 226] width 39 height 18
drag, startPoint x: 448, startPoint y: 229, endPoint x: 426, endPoint y: 230, distance: 21.1
click at [426, 230] on input "20" at bounding box center [443, 226] width 39 height 18
type input "18"
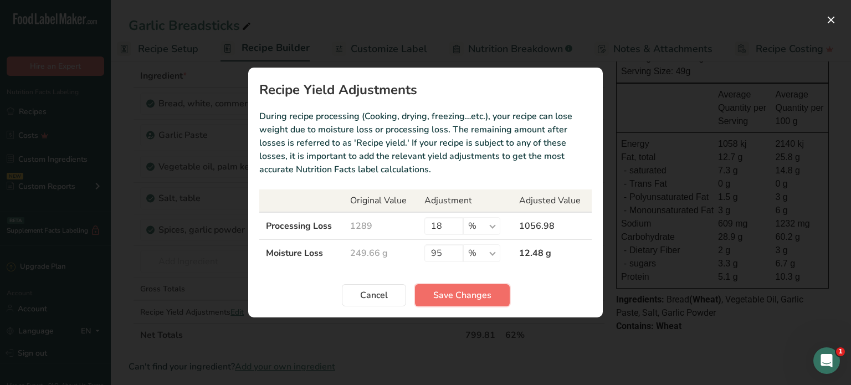
click at [448, 289] on span "Save Changes" at bounding box center [462, 295] width 58 height 13
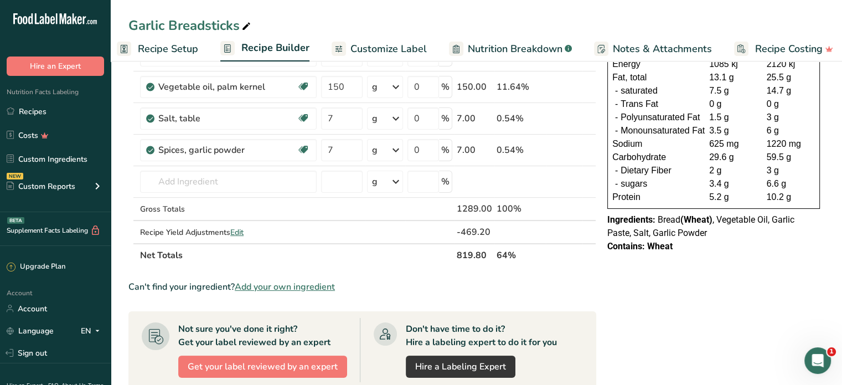
scroll to position [166, 0]
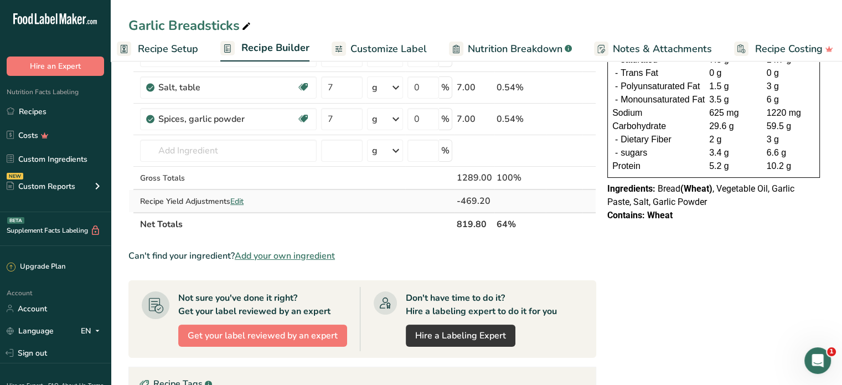
click at [238, 200] on span "Edit" at bounding box center [236, 201] width 13 height 11
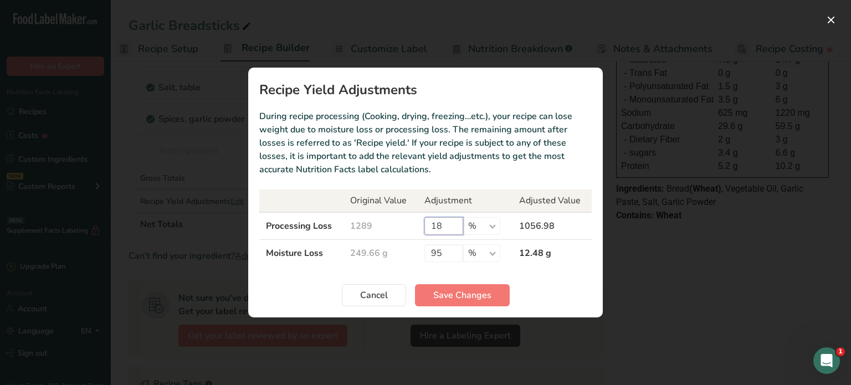
drag, startPoint x: 445, startPoint y: 224, endPoint x: 436, endPoint y: 225, distance: 9.0
click at [436, 225] on input "18" at bounding box center [443, 226] width 39 height 18
type input "19"
click at [481, 296] on span "Save Changes" at bounding box center [462, 295] width 58 height 13
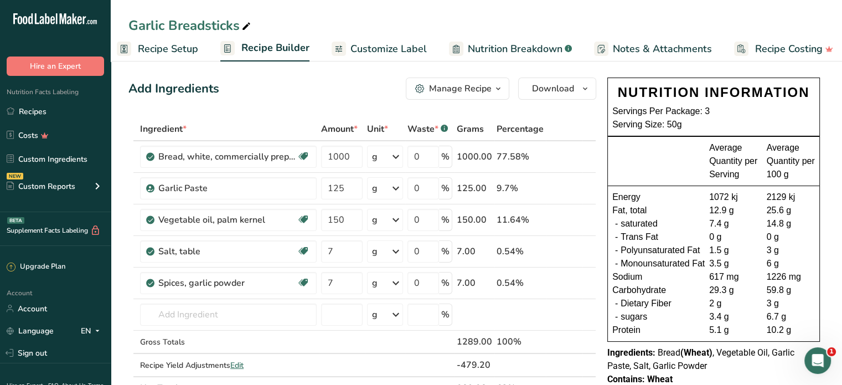
scroll to position [0, 0]
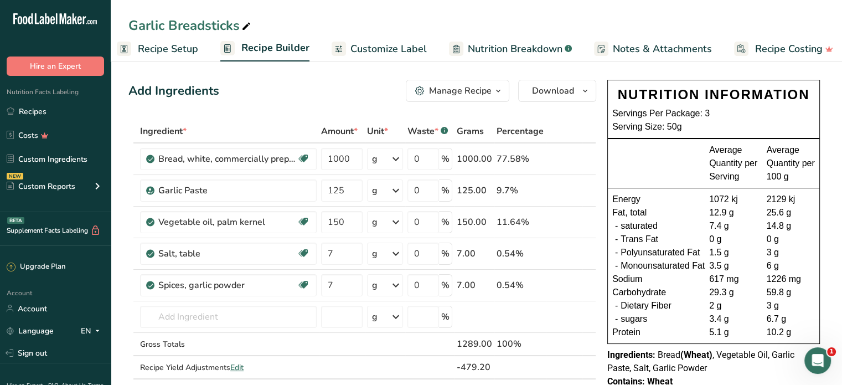
click at [170, 48] on span "Recipe Setup" at bounding box center [168, 49] width 60 height 15
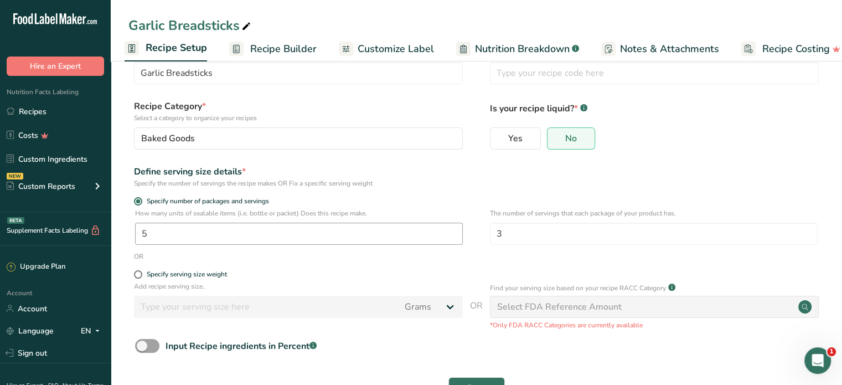
scroll to position [74, 0]
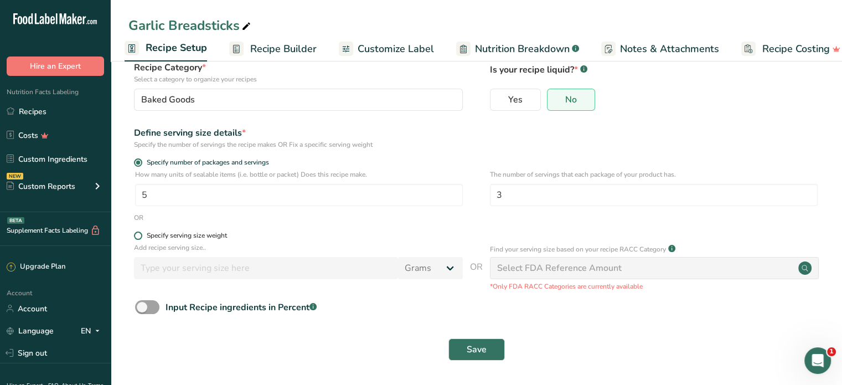
click at [138, 235] on span at bounding box center [138, 236] width 8 height 8
click at [138, 235] on input "Specify serving size weight" at bounding box center [137, 235] width 7 height 7
radio input "true"
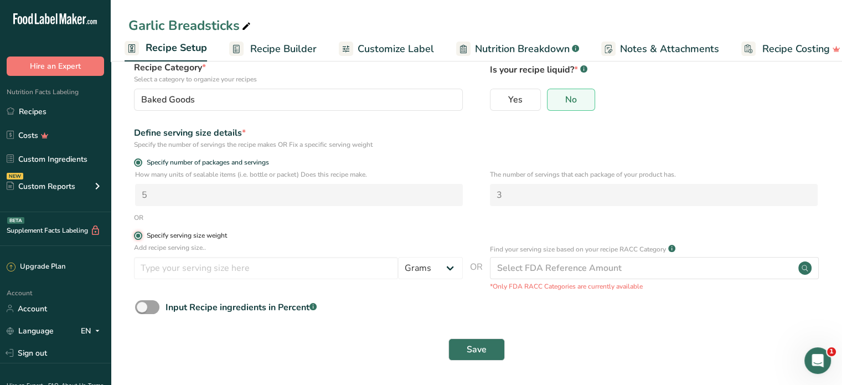
radio input "false"
click at [263, 266] on input "number" at bounding box center [266, 268] width 264 height 22
type input "150"
click at [459, 356] on button "Save" at bounding box center [477, 349] width 56 height 22
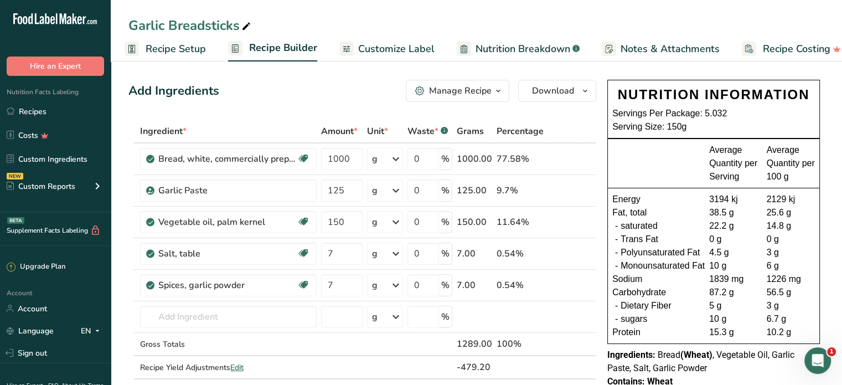
click at [183, 49] on span "Recipe Setup" at bounding box center [176, 49] width 60 height 15
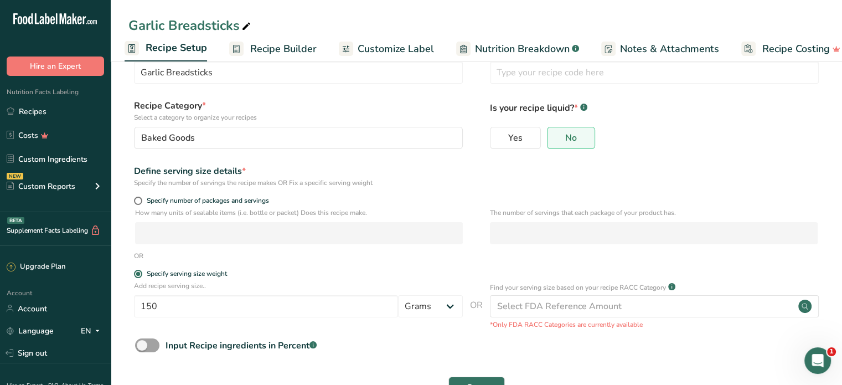
scroll to position [55, 0]
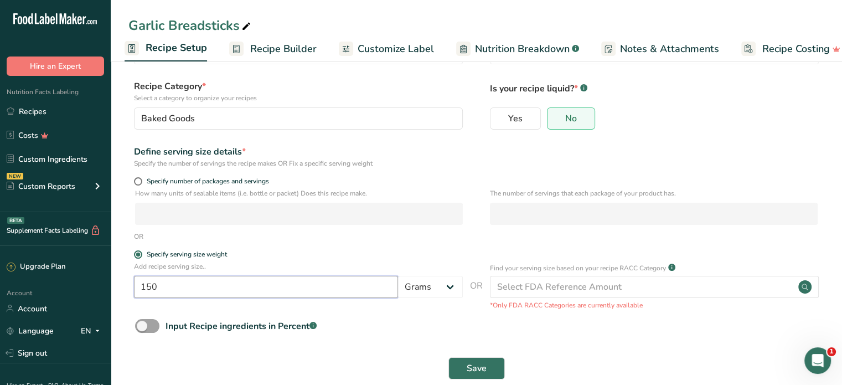
click at [148, 285] on input "150" at bounding box center [266, 287] width 264 height 22
click at [147, 285] on input "150" at bounding box center [266, 287] width 264 height 22
click at [473, 366] on span "Save" at bounding box center [477, 368] width 20 height 13
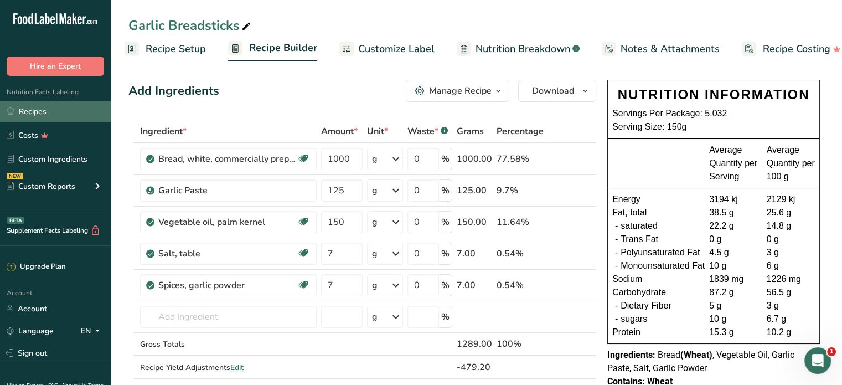
click at [66, 119] on link "Recipes" at bounding box center [55, 111] width 111 height 21
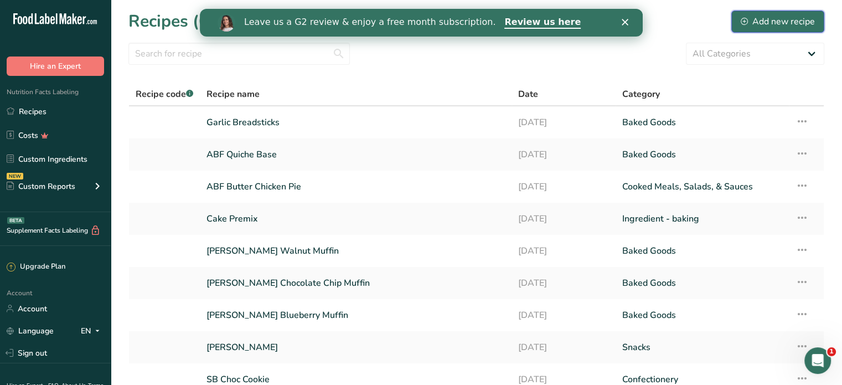
click at [767, 17] on div "Add new recipe" at bounding box center [778, 21] width 74 height 13
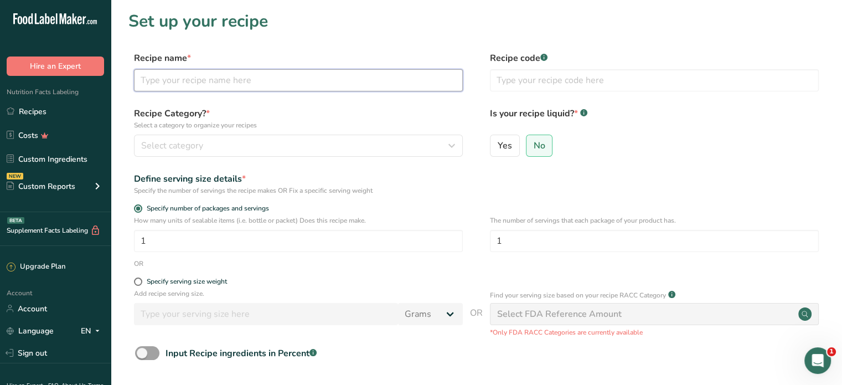
click at [374, 74] on input "text" at bounding box center [298, 80] width 329 height 22
type input "Flourless Almond Cake"
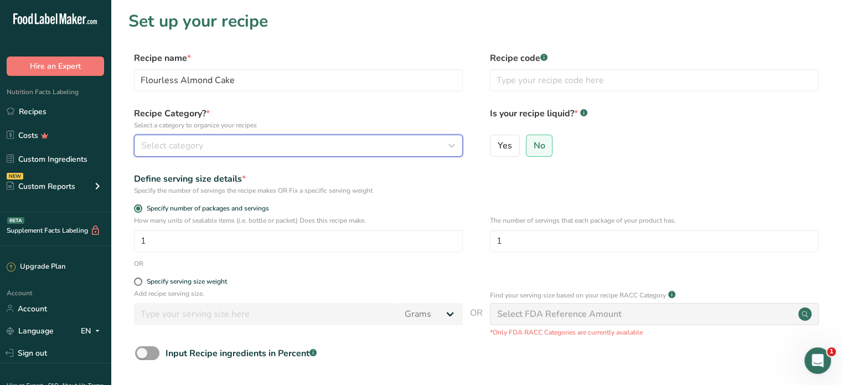
click at [392, 146] on div "Select category" at bounding box center [295, 145] width 308 height 13
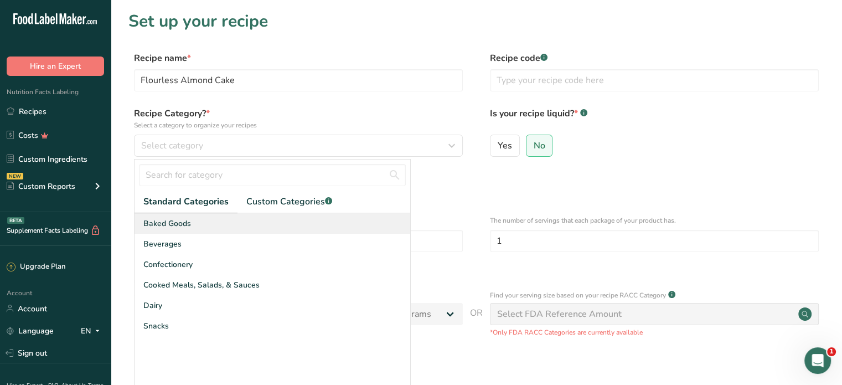
click at [255, 227] on div "Baked Goods" at bounding box center [273, 223] width 276 height 20
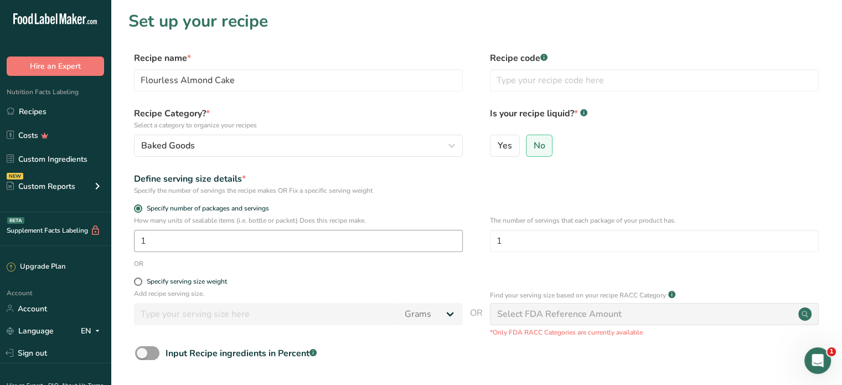
scroll to position [55, 0]
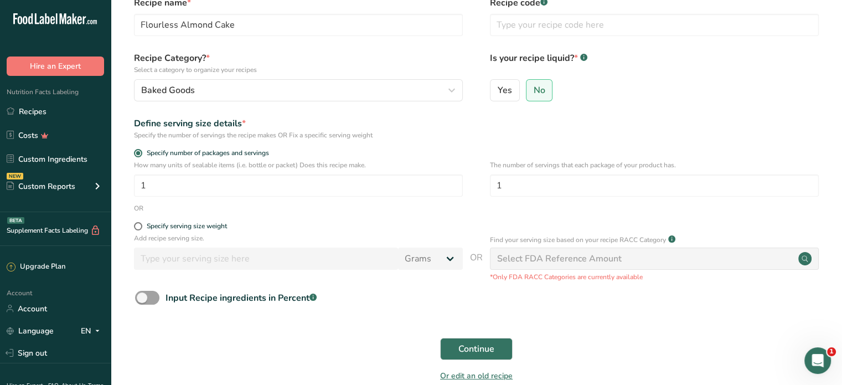
click at [605, 335] on div "Continue" at bounding box center [476, 348] width 696 height 35
click at [179, 186] on input "1" at bounding box center [298, 185] width 329 height 22
drag, startPoint x: 162, startPoint y: 183, endPoint x: 138, endPoint y: 183, distance: 24.4
click at [138, 183] on input "10" at bounding box center [298, 185] width 329 height 22
type input "5"
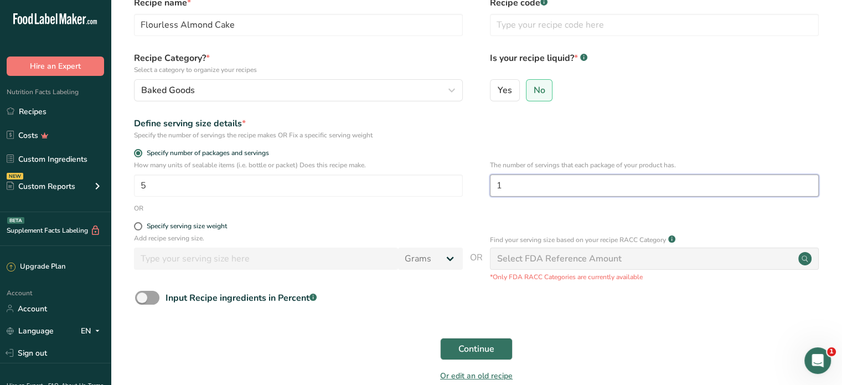
drag, startPoint x: 523, startPoint y: 191, endPoint x: 496, endPoint y: 192, distance: 26.6
click at [496, 192] on input "1" at bounding box center [654, 185] width 329 height 22
type input "2"
click at [480, 353] on span "Continue" at bounding box center [477, 348] width 36 height 13
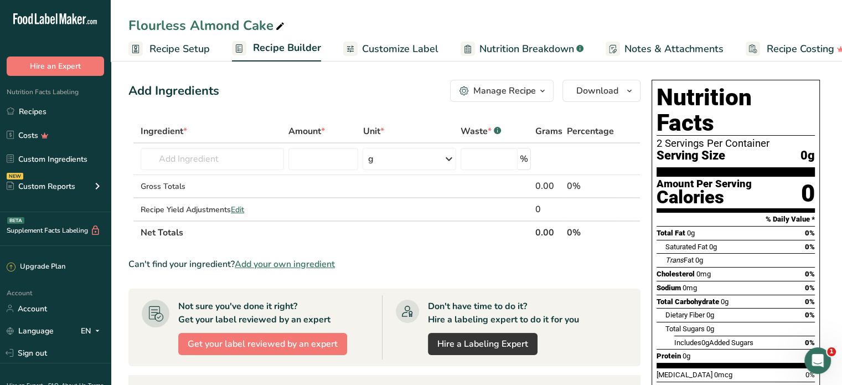
click at [383, 42] on span "Customize Label" at bounding box center [400, 49] width 76 height 15
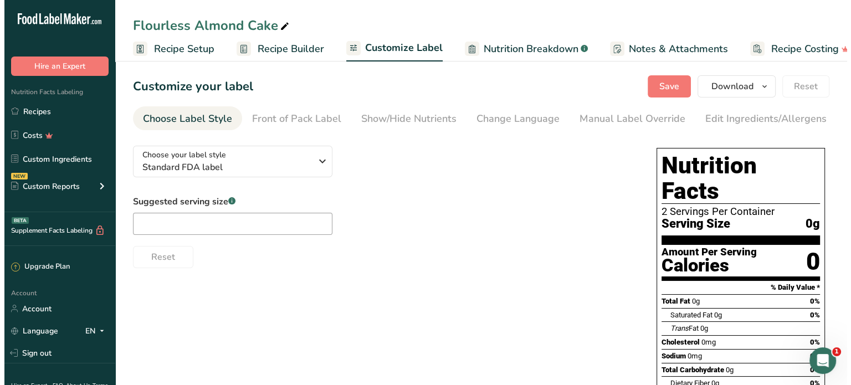
scroll to position [0, 20]
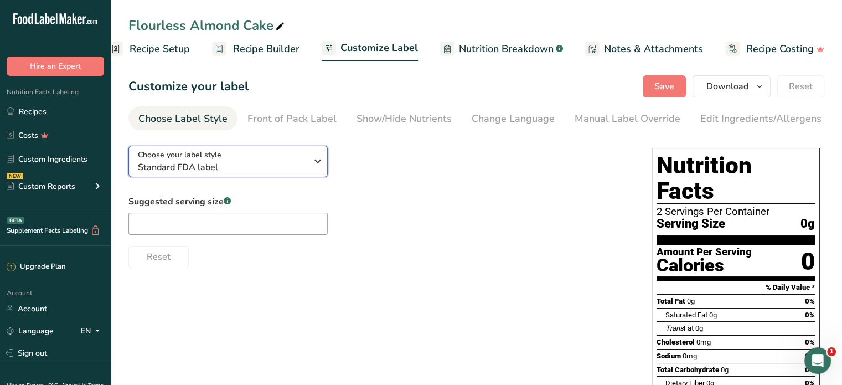
click at [253, 172] on span "Standard FDA label" at bounding box center [222, 167] width 169 height 13
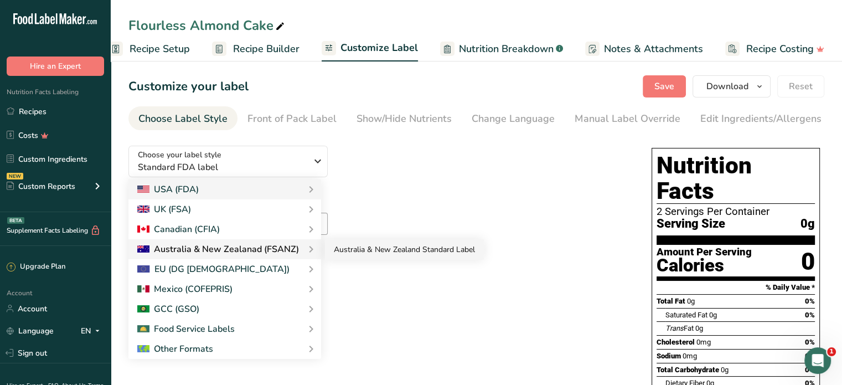
click at [343, 256] on link "Australia & New Zealand Standard Label" at bounding box center [404, 249] width 159 height 20
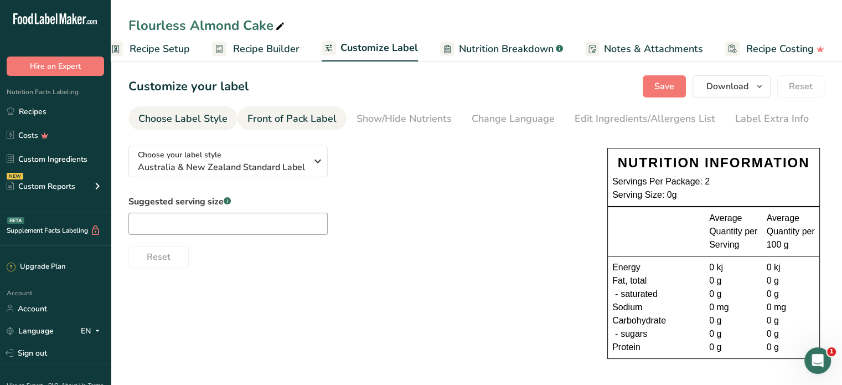
click at [312, 115] on div "Front of Pack Label" at bounding box center [292, 118] width 89 height 15
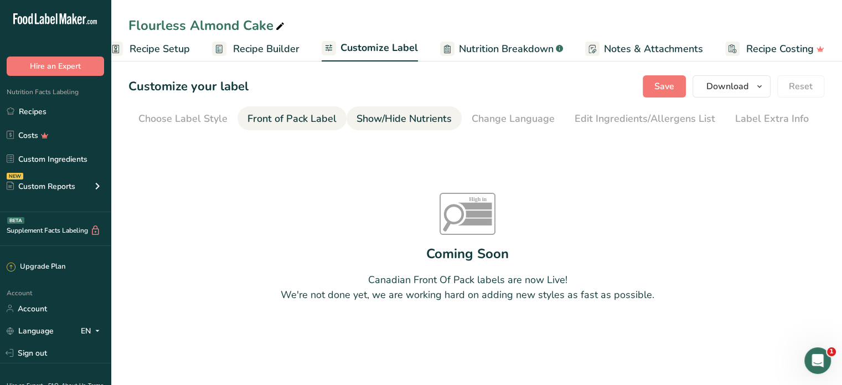
click at [364, 119] on div "Show/Hide Nutrients" at bounding box center [404, 118] width 95 height 15
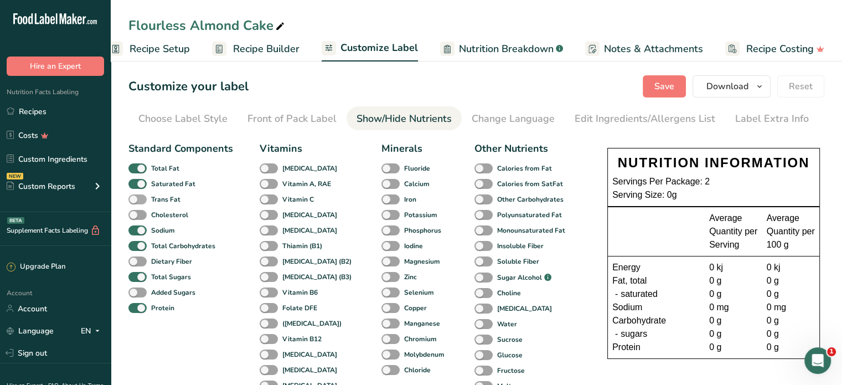
click at [136, 197] on span at bounding box center [137, 199] width 18 height 11
click at [136, 197] on input "Trans Fat" at bounding box center [131, 199] width 7 height 7
checkbox input "true"
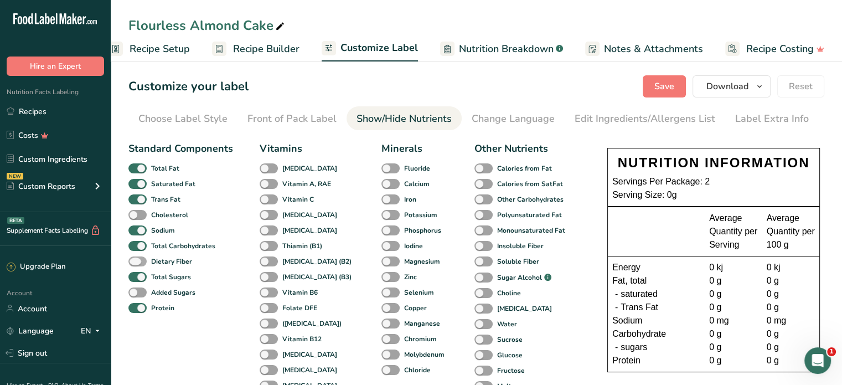
click at [141, 259] on span at bounding box center [137, 261] width 18 height 11
click at [136, 259] on input "Dietary Fiber" at bounding box center [131, 261] width 7 height 7
checkbox input "true"
click at [475, 230] on span at bounding box center [484, 230] width 18 height 11
click at [475, 230] on input "Monounsaturated Fat" at bounding box center [478, 230] width 7 height 7
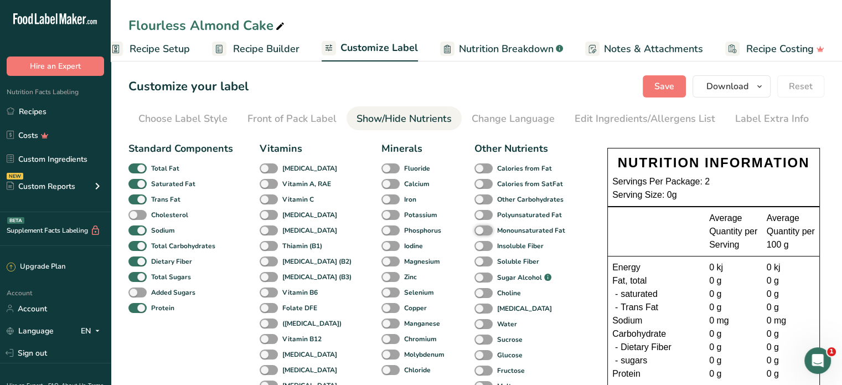
checkbox input "true"
click at [475, 214] on span at bounding box center [484, 215] width 18 height 11
click at [475, 214] on input "Polyunsaturated Fat" at bounding box center [478, 214] width 7 height 7
checkbox input "true"
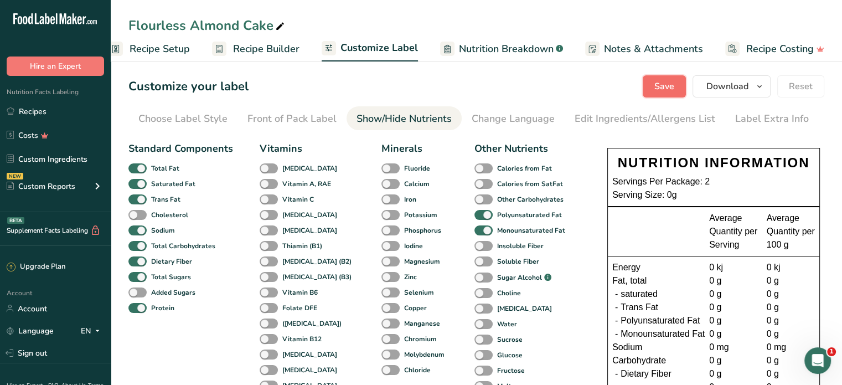
click at [665, 82] on span "Save" at bounding box center [665, 86] width 20 height 13
click at [664, 86] on span "Save" at bounding box center [665, 86] width 20 height 13
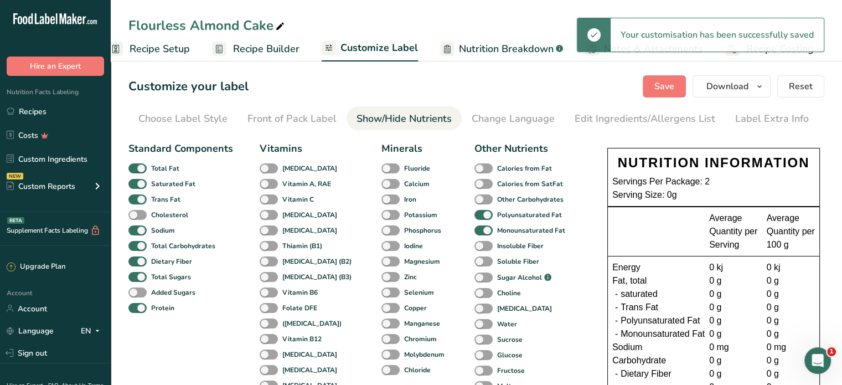
drag, startPoint x: 246, startPoint y: 49, endPoint x: 327, endPoint y: 67, distance: 82.9
click at [246, 49] on span "Recipe Builder" at bounding box center [266, 49] width 66 height 15
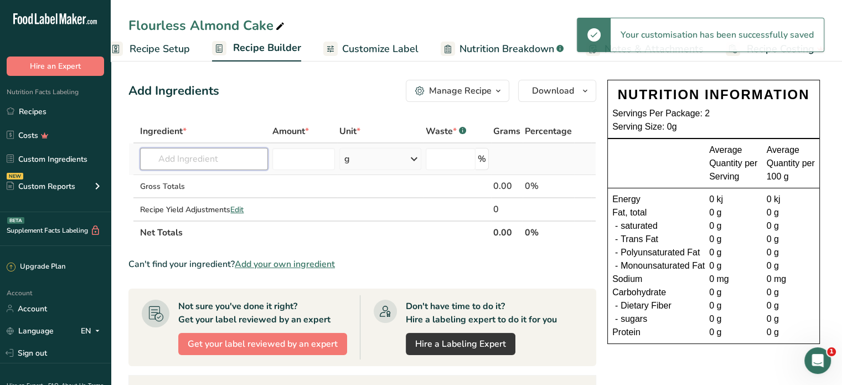
click at [169, 152] on input "text" at bounding box center [203, 159] width 127 height 22
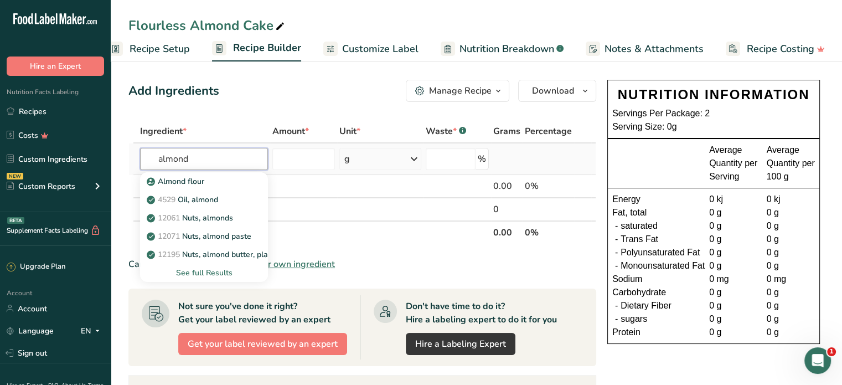
type input "almond"
click at [215, 274] on div "See full Results" at bounding box center [204, 273] width 110 height 12
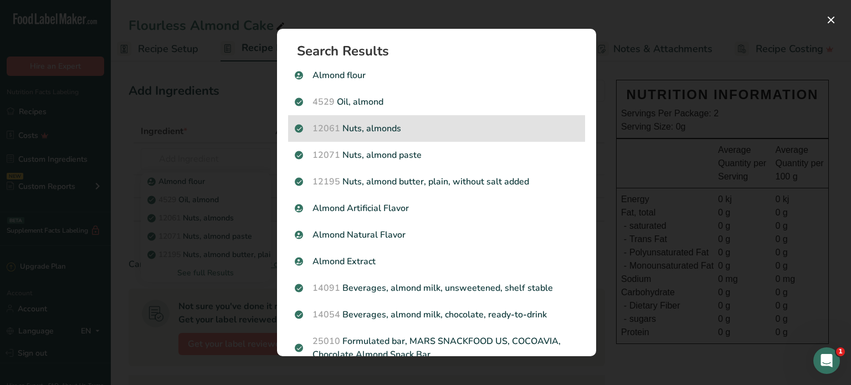
click at [429, 130] on p "12061 Nuts, almonds" at bounding box center [437, 128] width 284 height 13
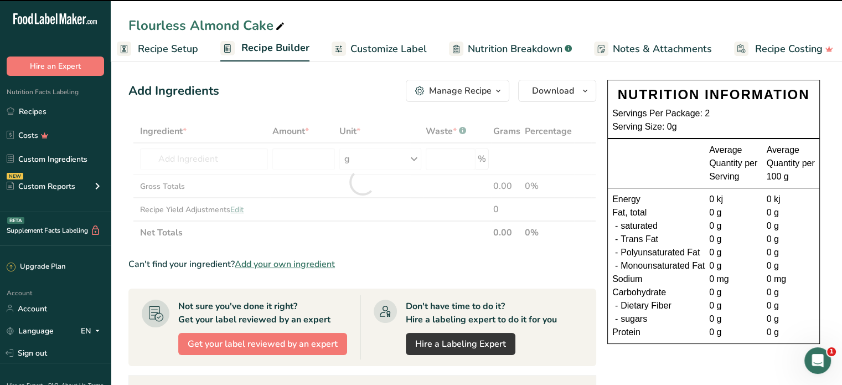
type input "0"
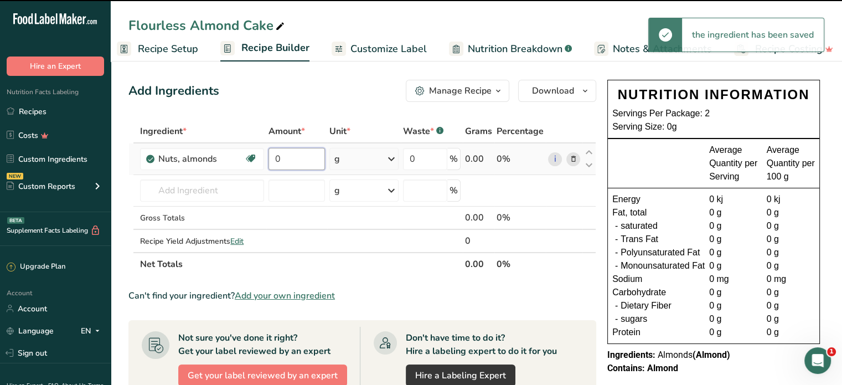
drag, startPoint x: 292, startPoint y: 158, endPoint x: 270, endPoint y: 164, distance: 23.0
click at [270, 164] on input "0" at bounding box center [297, 159] width 56 height 22
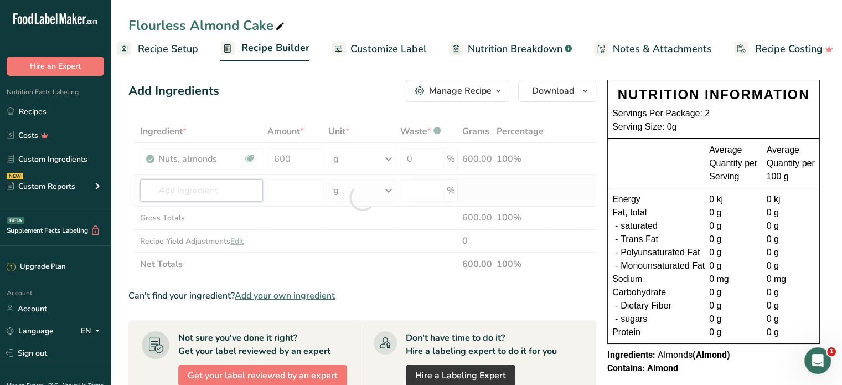
click at [233, 186] on div "Ingredient * Amount * Unit * Waste * .a-a{fill:#347362;}.b-a{fill:#fff;} Grams …" at bounding box center [362, 198] width 468 height 156
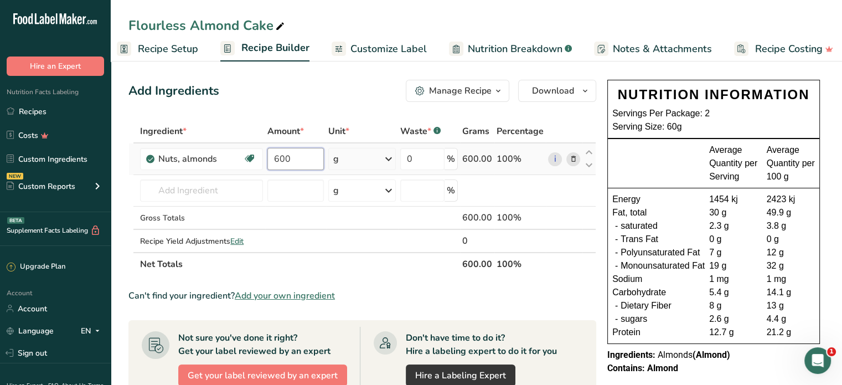
click at [281, 157] on input "600" at bounding box center [296, 159] width 56 height 22
type input "610"
click at [167, 190] on div "Ingredient * Amount * Unit * Waste * .a-a{fill:#347362;}.b-a{fill:#fff;} Grams …" at bounding box center [362, 198] width 468 height 156
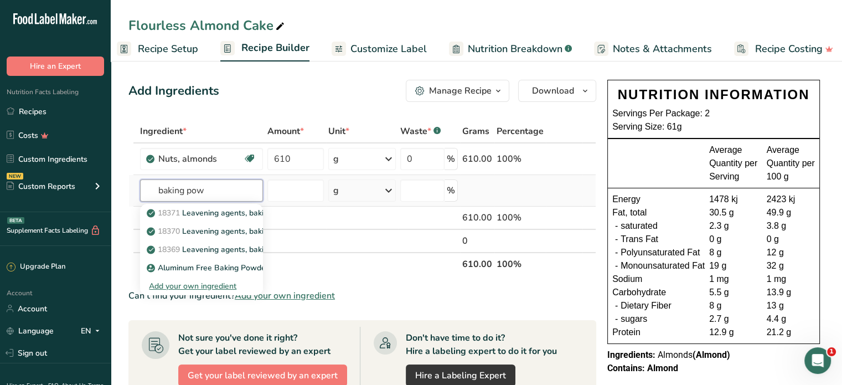
type input "baking pow"
click at [188, 285] on div "Add your own ingredient" at bounding box center [201, 286] width 105 height 12
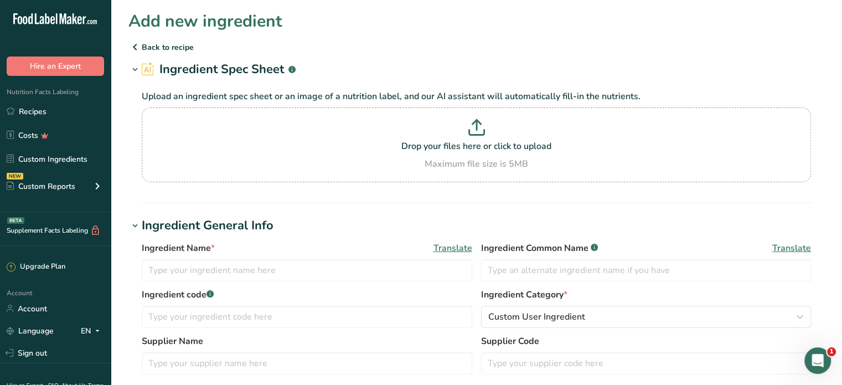
click at [141, 50] on icon at bounding box center [134, 47] width 13 height 20
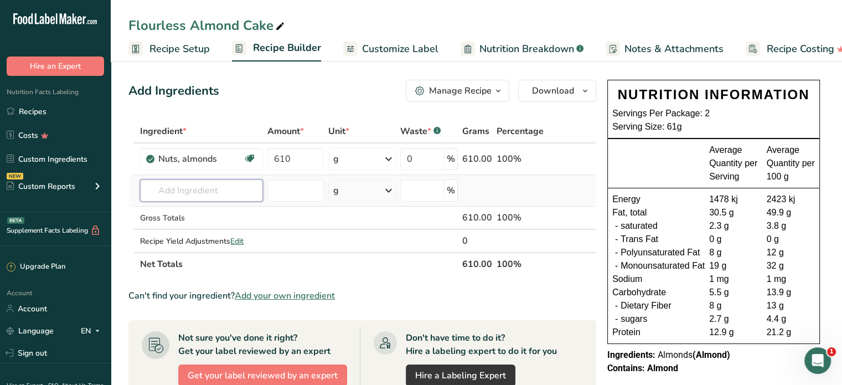
click at [203, 183] on input "text" at bounding box center [201, 190] width 123 height 22
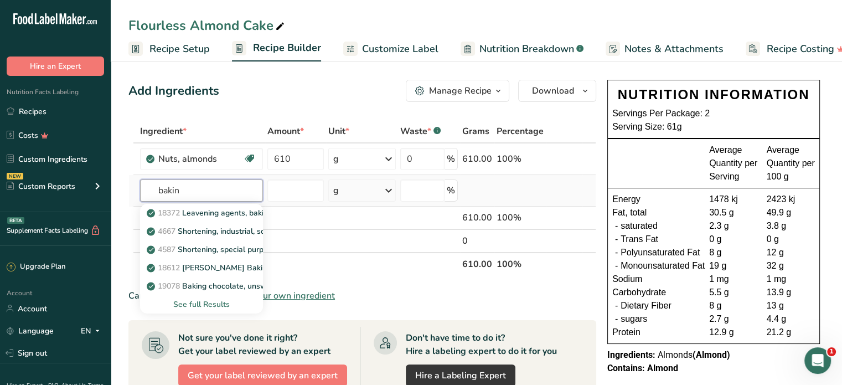
type input "bakin"
click at [199, 301] on div "See full Results" at bounding box center [201, 305] width 105 height 12
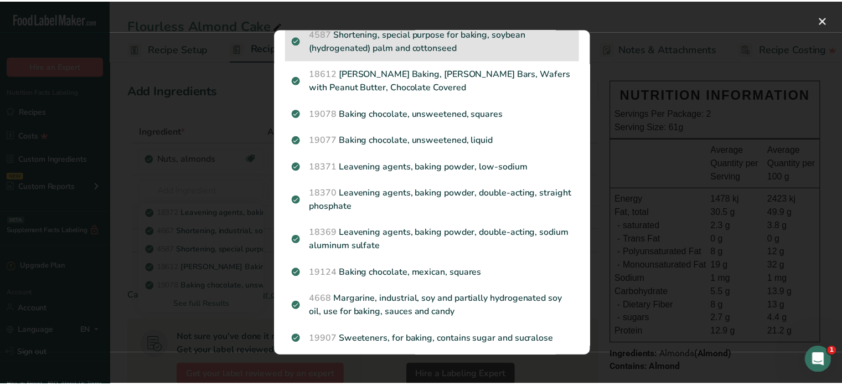
scroll to position [111, 0]
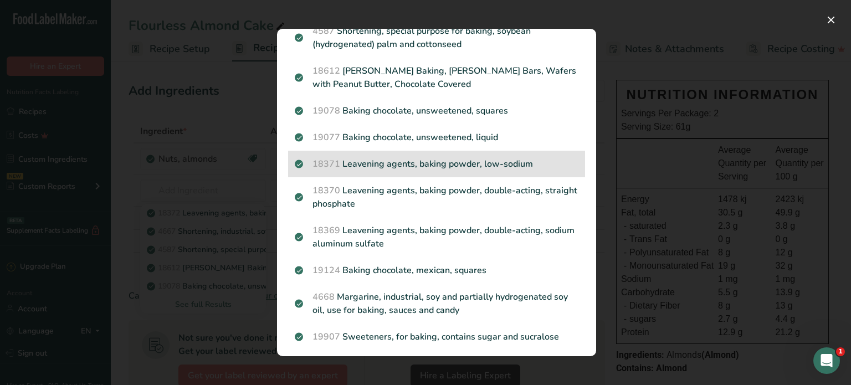
click at [522, 167] on p "18371 Leavening agents, baking powder, low-sodium" at bounding box center [437, 163] width 284 height 13
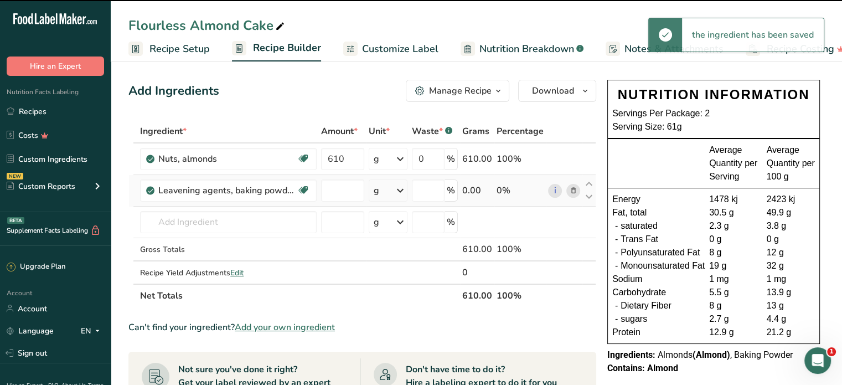
type input "0"
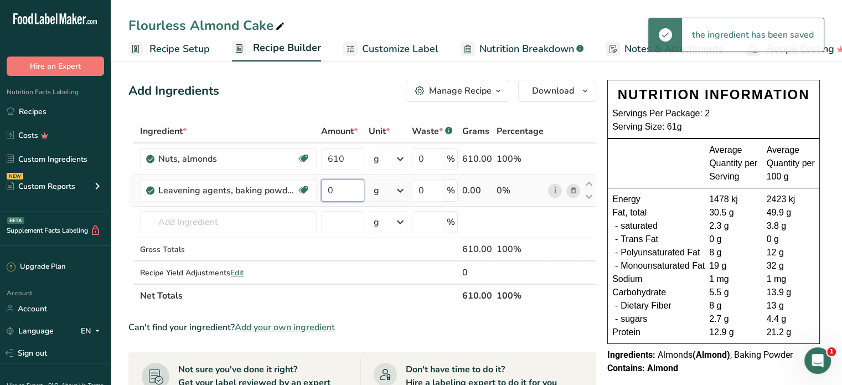
drag, startPoint x: 332, startPoint y: 188, endPoint x: 321, endPoint y: 196, distance: 14.0
click at [321, 196] on input "0" at bounding box center [342, 190] width 43 height 22
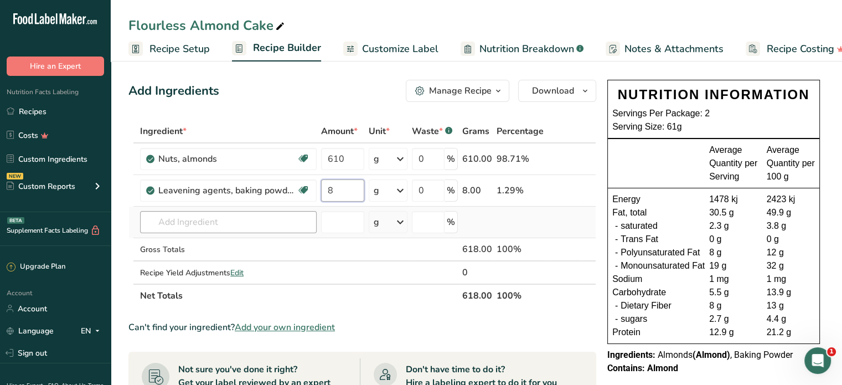
type input "8"
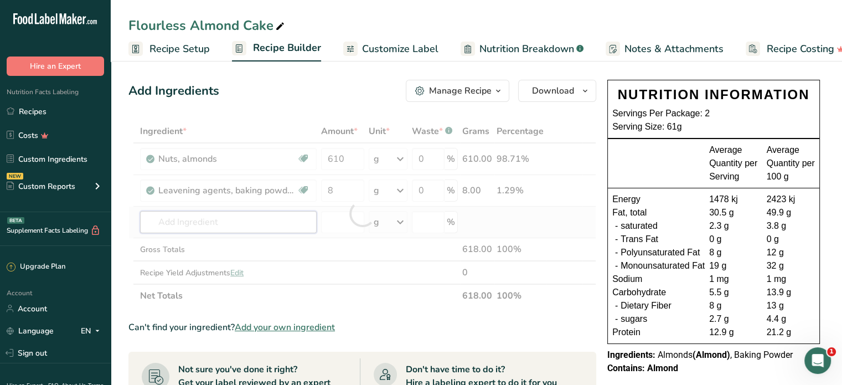
click at [198, 214] on div "Ingredient * Amount * Unit * Waste * .a-a{fill:#347362;}.b-a{fill:#fff;} Grams …" at bounding box center [362, 214] width 468 height 188
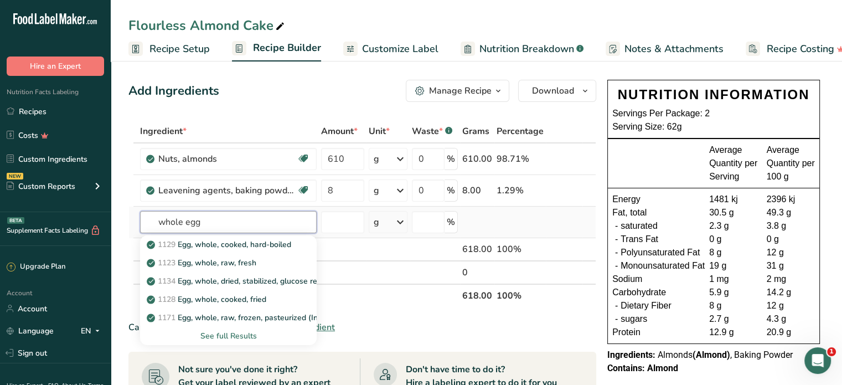
type input "whole egg"
click at [229, 336] on div "See full Results" at bounding box center [228, 336] width 159 height 12
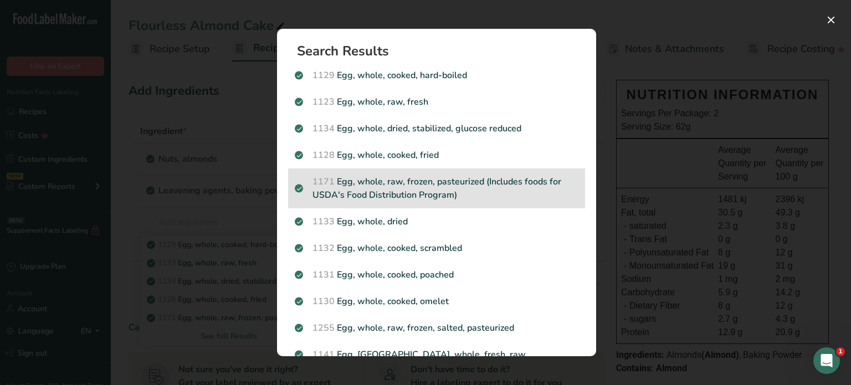
click at [388, 187] on p "1171 Egg, whole, raw, frozen, pasteurized (Includes foods for USDA's Food Distr…" at bounding box center [437, 188] width 284 height 27
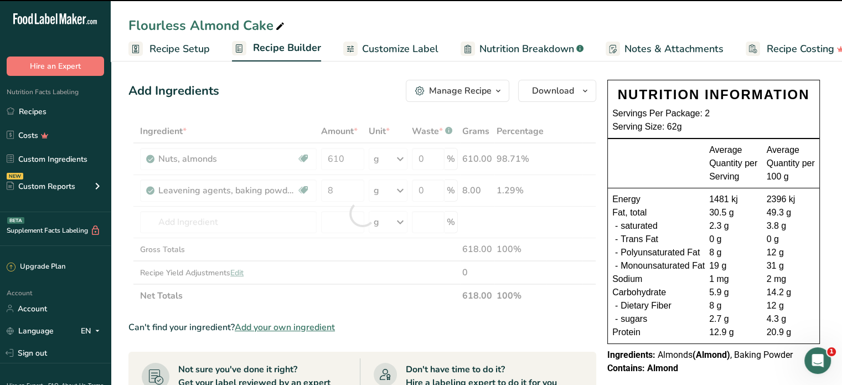
type input "0"
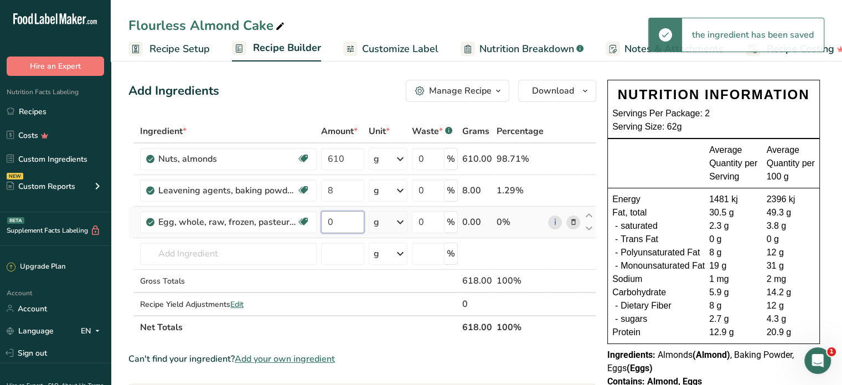
drag, startPoint x: 335, startPoint y: 220, endPoint x: 317, endPoint y: 219, distance: 17.8
click at [320, 223] on td "0" at bounding box center [343, 223] width 48 height 32
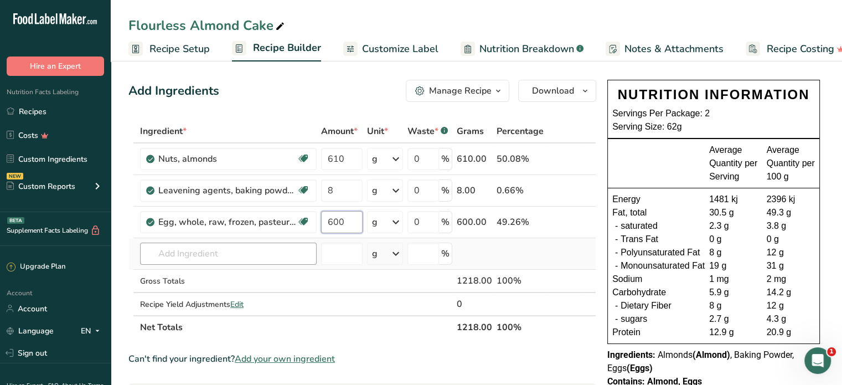
type input "600"
click at [264, 252] on div "Ingredient * Amount * Unit * Waste * .a-a{fill:#347362;}.b-a{fill:#fff;} Grams …" at bounding box center [362, 229] width 468 height 219
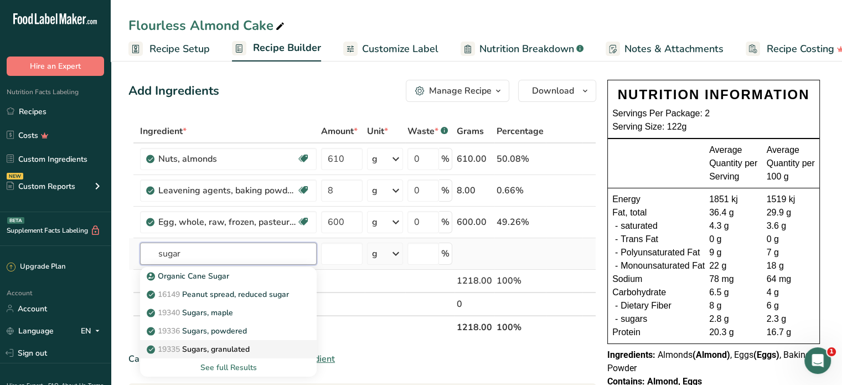
type input "sugar"
click at [242, 352] on p "19335 [GEOGRAPHIC_DATA], granulated" at bounding box center [199, 349] width 101 height 12
type input "Sugars, granulated"
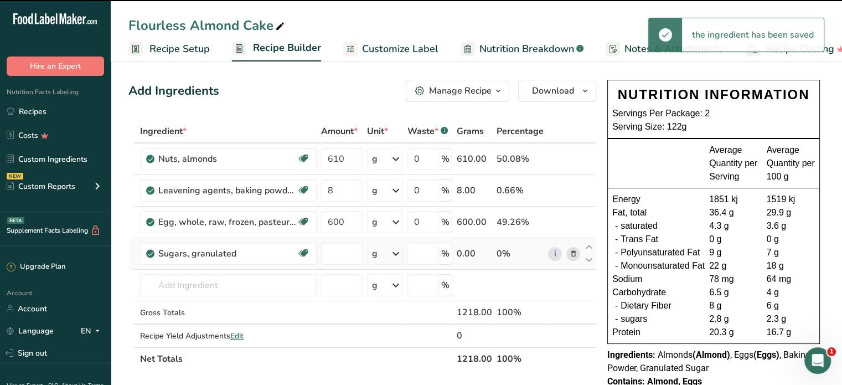
type input "0"
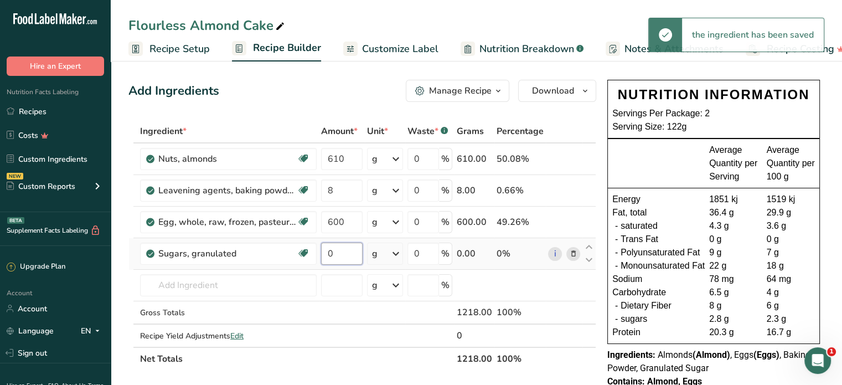
drag, startPoint x: 328, startPoint y: 254, endPoint x: 337, endPoint y: 252, distance: 9.7
click at [337, 252] on input "0" at bounding box center [342, 254] width 42 height 22
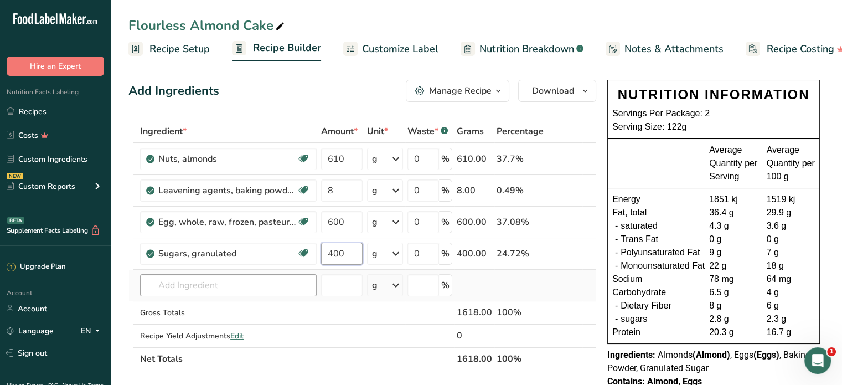
type input "400"
click at [199, 285] on div "Ingredient * Amount * Unit * Waste * .a-a{fill:#347362;}.b-a{fill:#fff;} Grams …" at bounding box center [362, 245] width 468 height 251
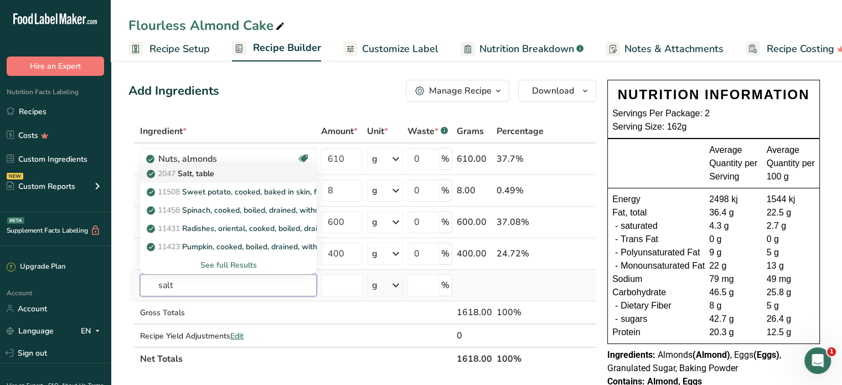
type input "salt"
click at [235, 177] on div "2047 Salt, table" at bounding box center [219, 174] width 141 height 12
type input "Salt, table"
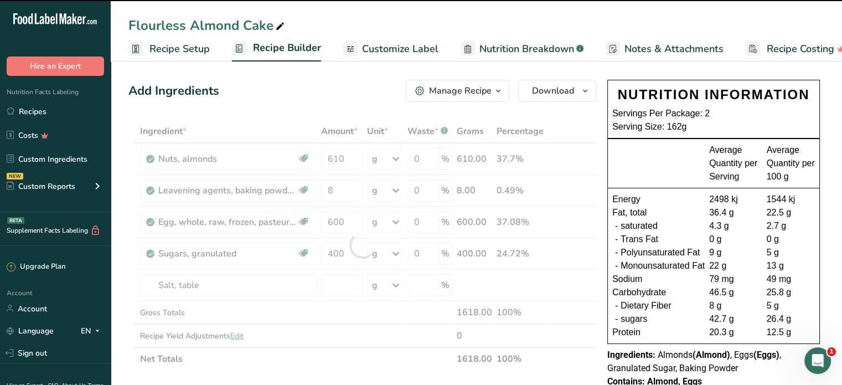
type input "0"
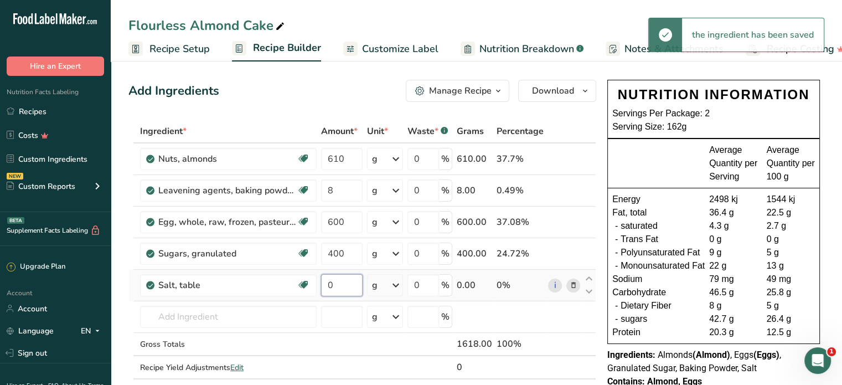
drag, startPoint x: 337, startPoint y: 287, endPoint x: 325, endPoint y: 291, distance: 12.6
click at [325, 291] on input "0" at bounding box center [342, 285] width 42 height 22
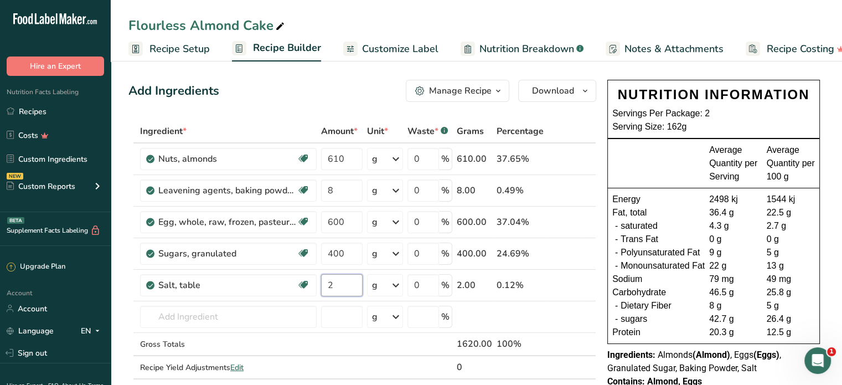
type input "2"
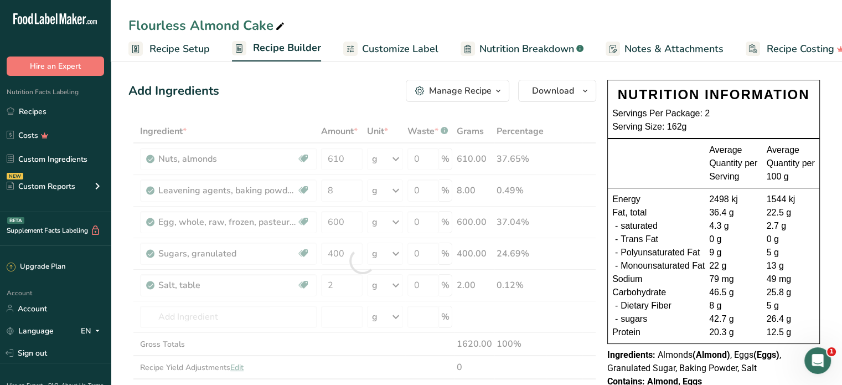
click at [608, 172] on div "Average Quantity per Serving Average Quantity per 100 g" at bounding box center [714, 163] width 212 height 49
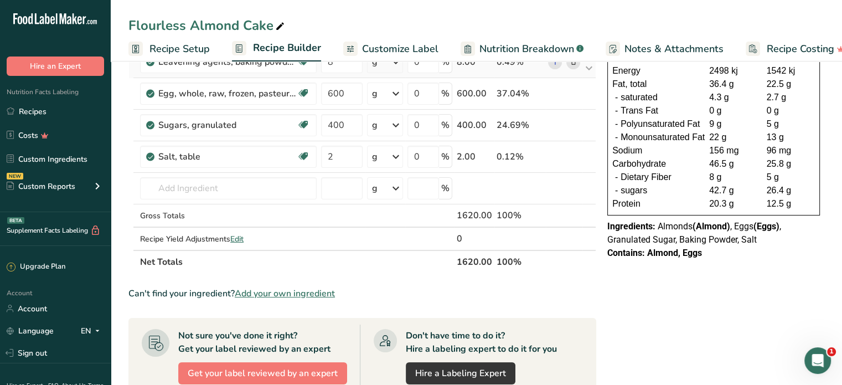
scroll to position [166, 0]
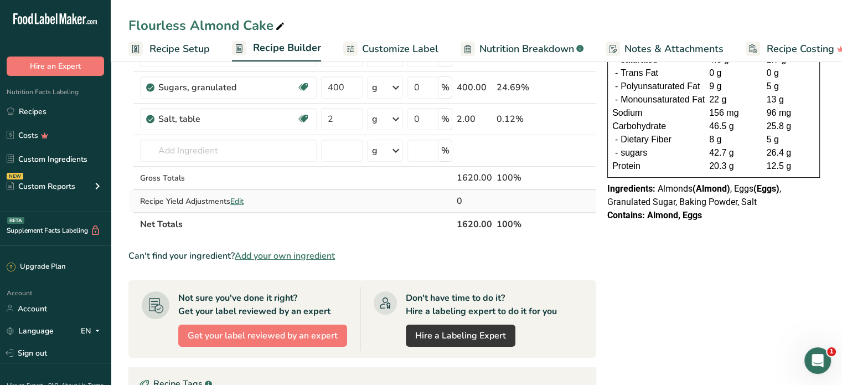
click at [243, 197] on span "Edit" at bounding box center [236, 201] width 13 height 11
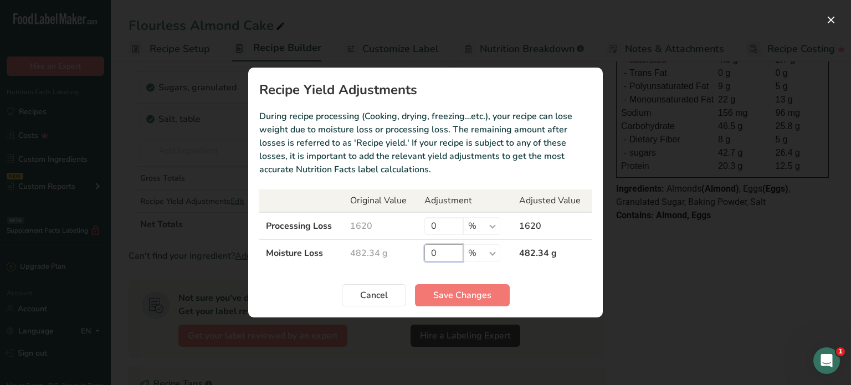
drag, startPoint x: 441, startPoint y: 252, endPoint x: 424, endPoint y: 256, distance: 18.3
click at [424, 256] on input "0" at bounding box center [443, 253] width 39 height 18
type input "20"
click at [458, 297] on span "Save Changes" at bounding box center [462, 295] width 58 height 13
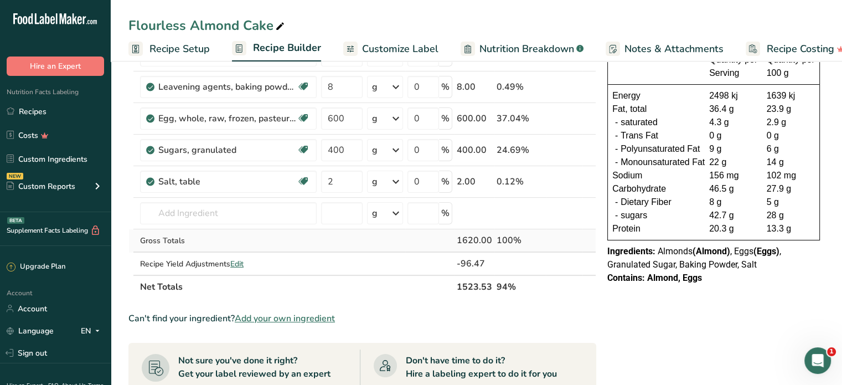
scroll to position [111, 0]
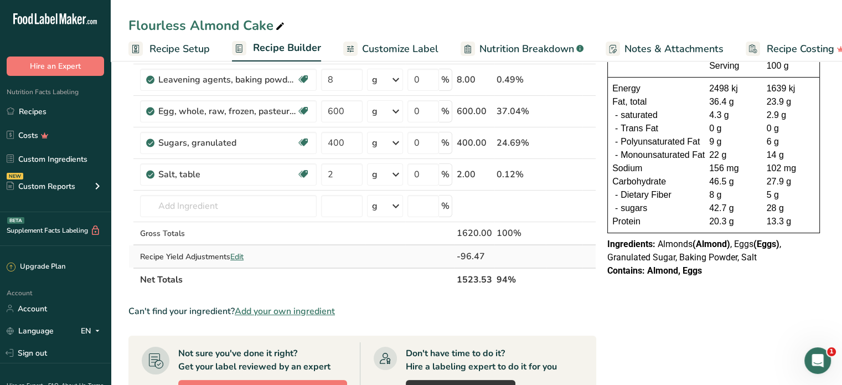
click at [238, 256] on span "Edit" at bounding box center [236, 256] width 13 height 11
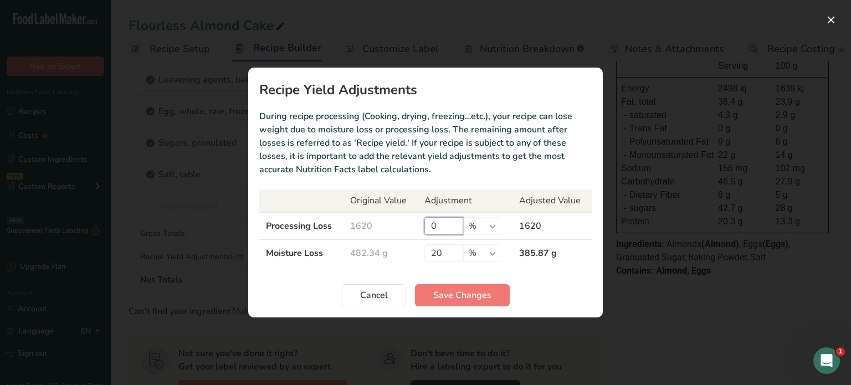
click at [431, 228] on input "0" at bounding box center [443, 226] width 39 height 18
type input "1"
drag, startPoint x: 443, startPoint y: 248, endPoint x: 428, endPoint y: 256, distance: 17.3
click at [428, 256] on input "20" at bounding box center [443, 253] width 39 height 18
type input "18"
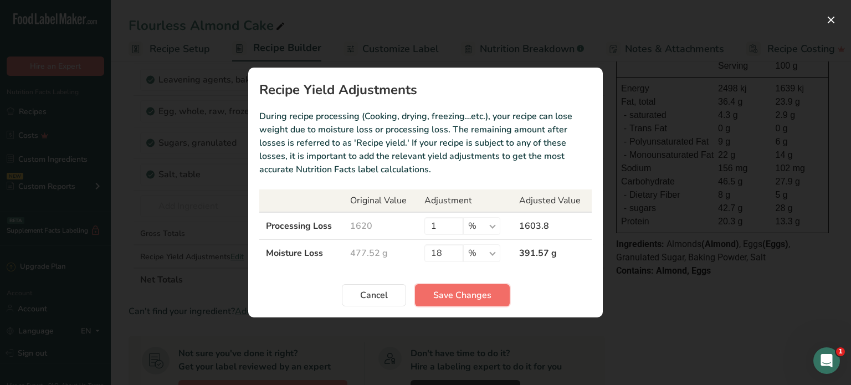
click at [479, 294] on span "Save Changes" at bounding box center [462, 295] width 58 height 13
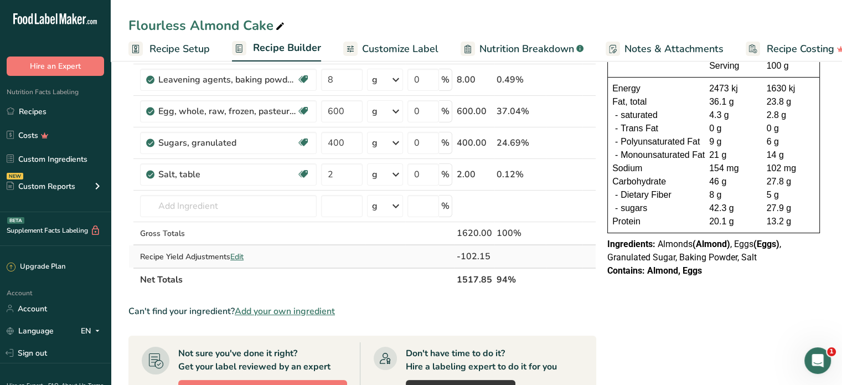
click at [240, 256] on span "Edit" at bounding box center [236, 256] width 13 height 11
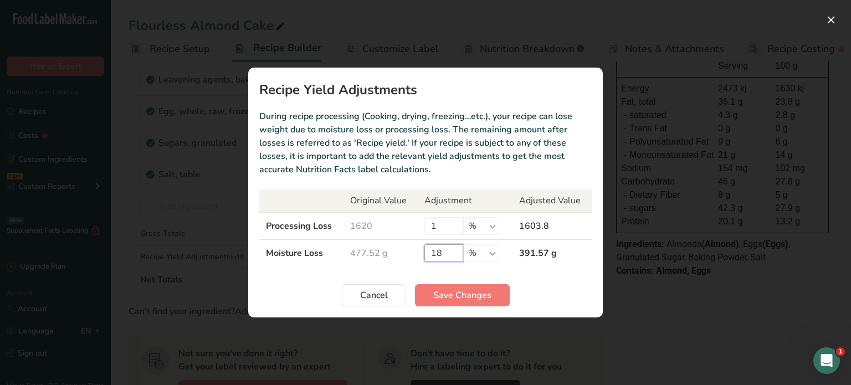
drag, startPoint x: 441, startPoint y: 253, endPoint x: 435, endPoint y: 254, distance: 6.2
click at [435, 254] on input "18" at bounding box center [443, 253] width 39 height 18
click at [454, 290] on span "Save Changes" at bounding box center [462, 295] width 58 height 13
